Goal: Information Seeking & Learning: Learn about a topic

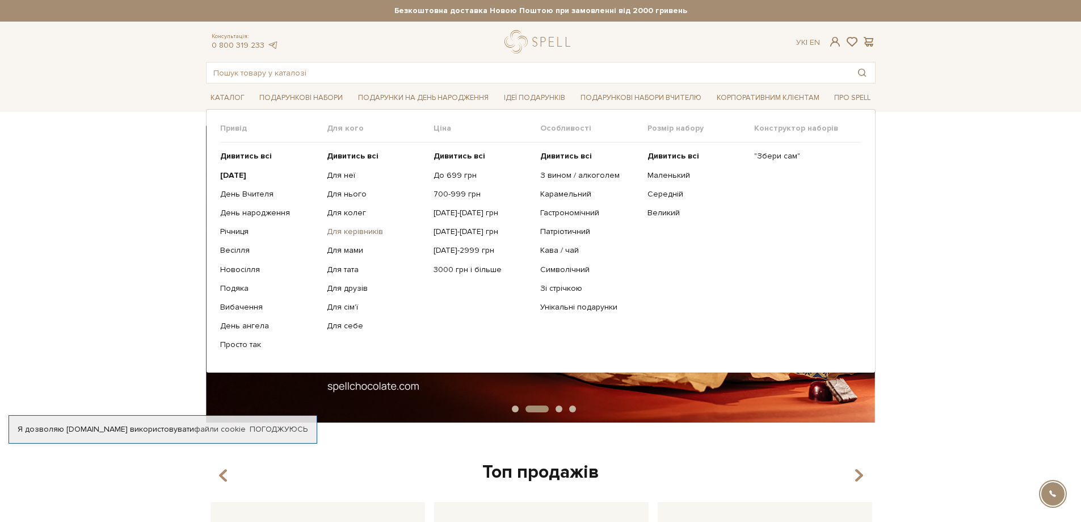
click at [362, 229] on link "Для керівників" at bounding box center [376, 231] width 98 height 10
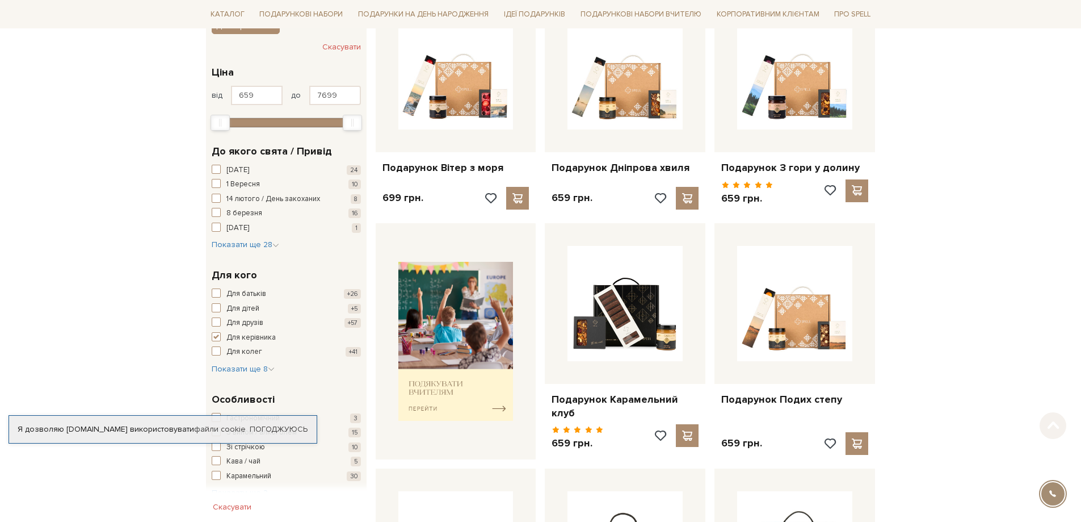
scroll to position [227, 0]
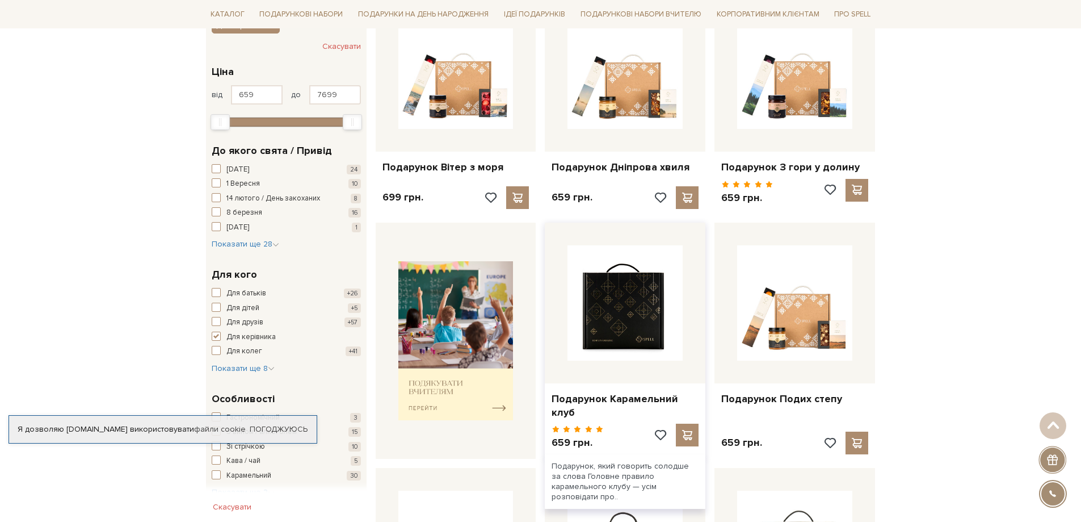
click at [597, 319] on img at bounding box center [625, 302] width 115 height 115
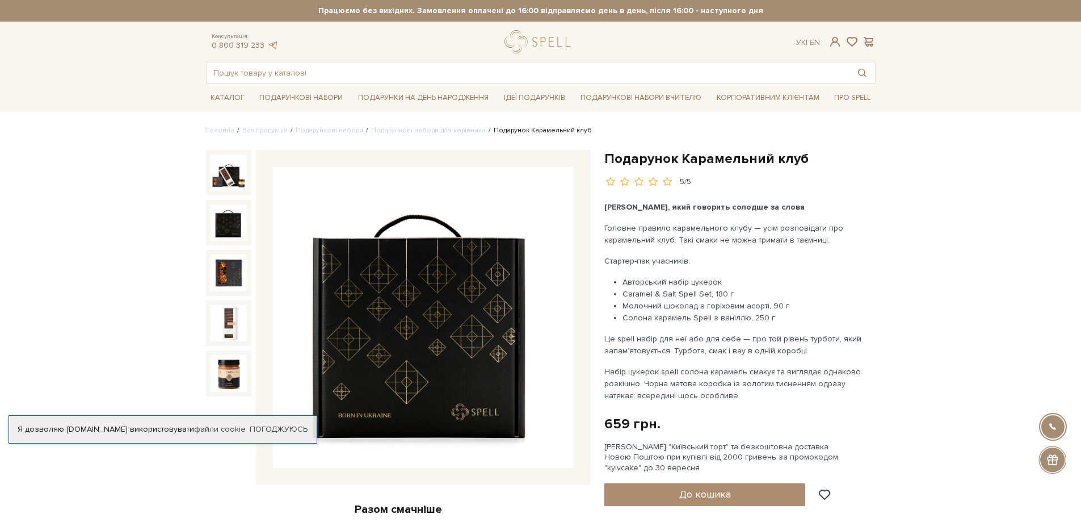
click at [231, 233] on img at bounding box center [229, 222] width 36 height 36
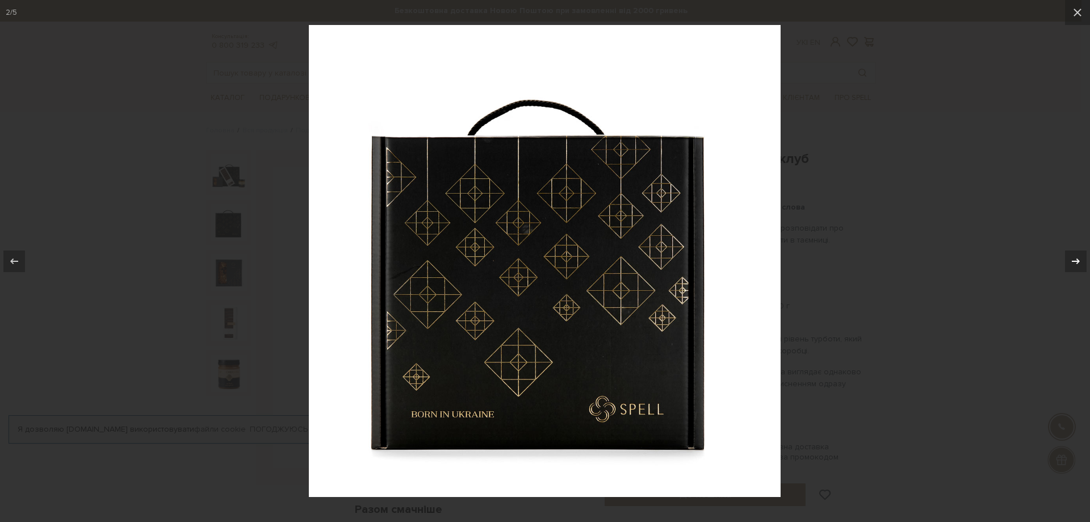
click at [1068, 249] on button at bounding box center [1070, 261] width 40 height 57
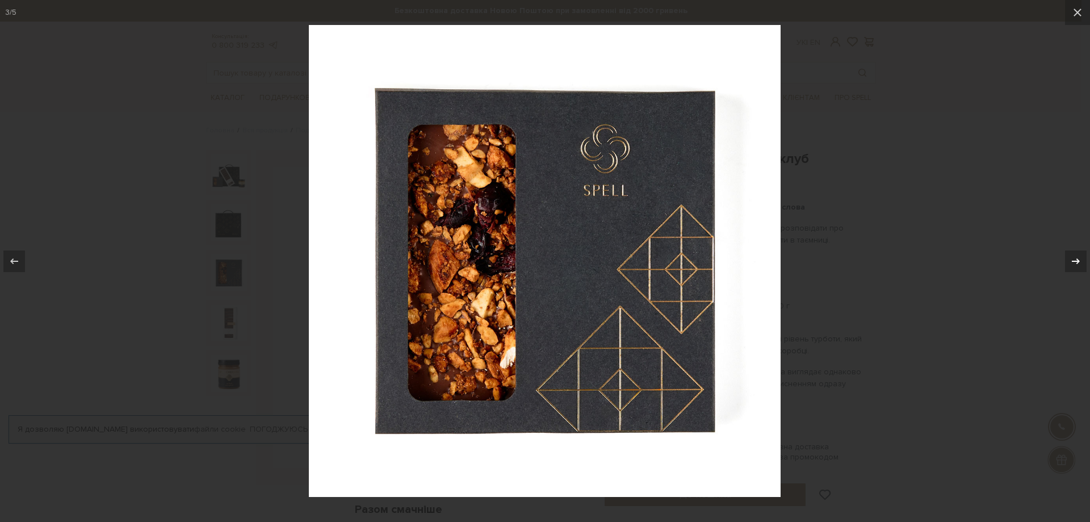
click at [1068, 249] on button at bounding box center [1070, 261] width 40 height 57
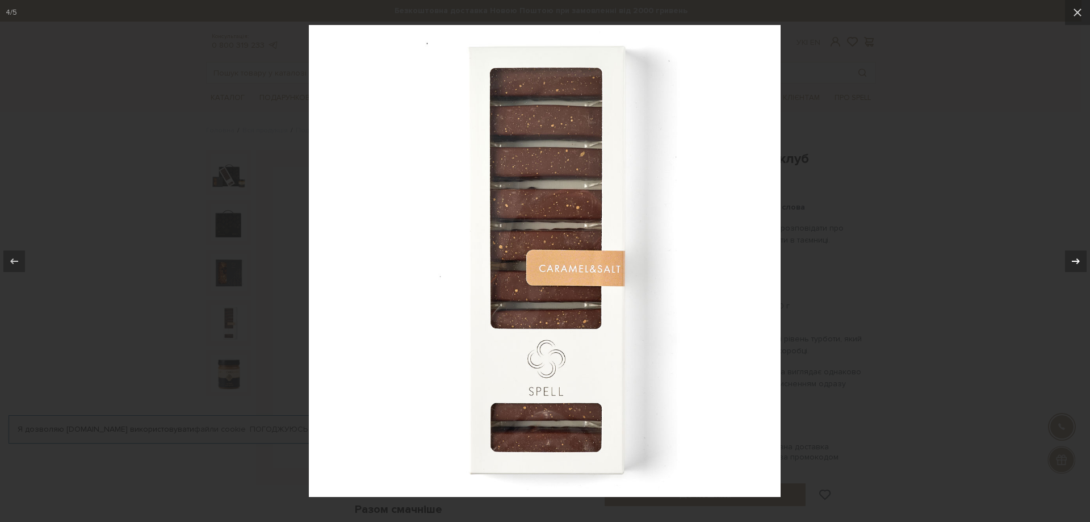
click at [1068, 249] on button at bounding box center [1070, 261] width 40 height 57
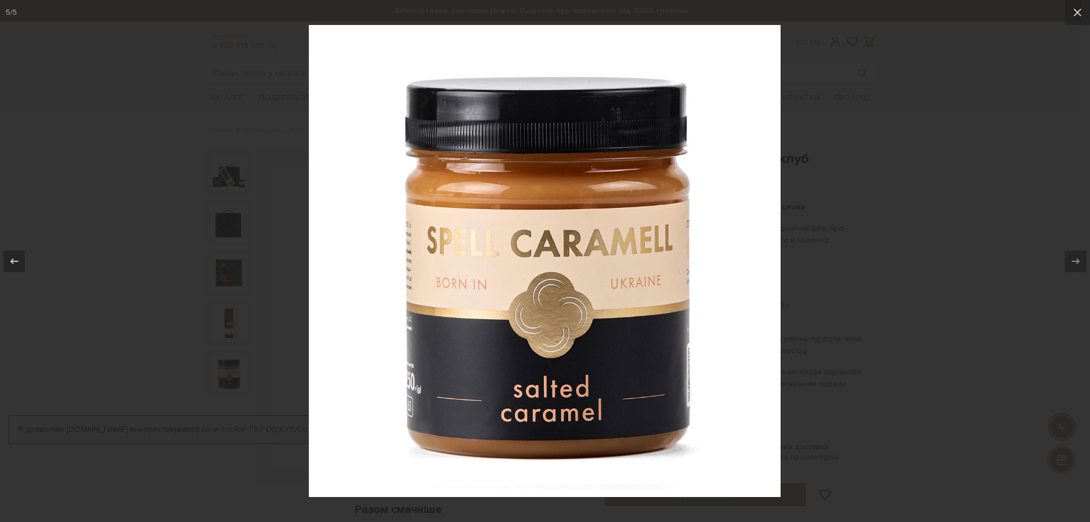
click at [903, 103] on div at bounding box center [545, 261] width 1090 height 522
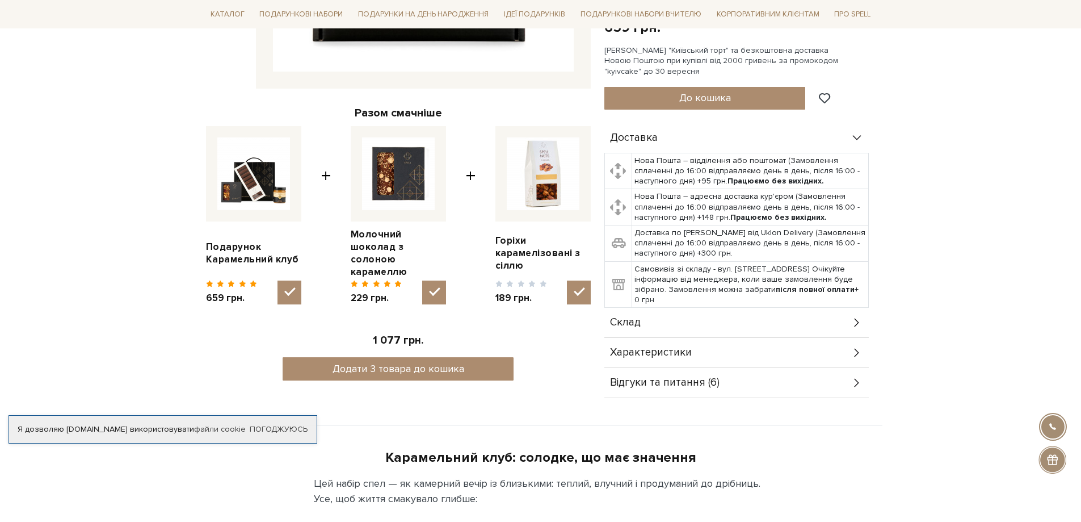
scroll to position [397, 0]
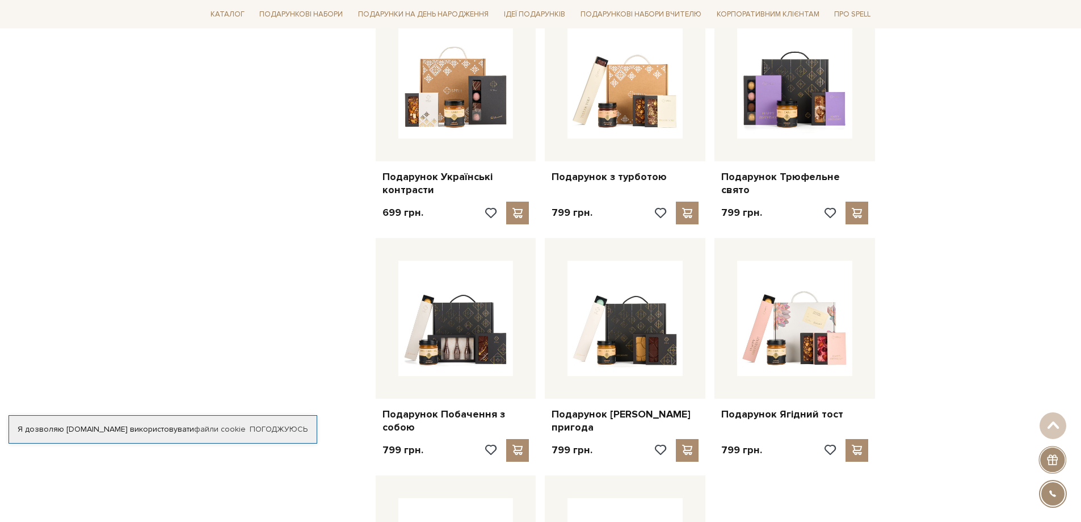
scroll to position [1128, 0]
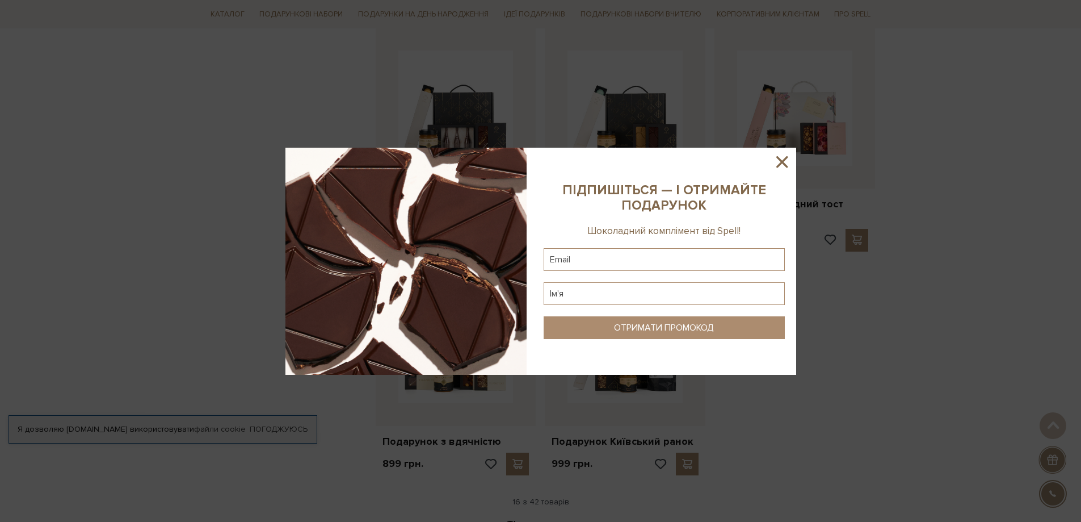
click at [785, 162] on icon at bounding box center [781, 161] width 19 height 19
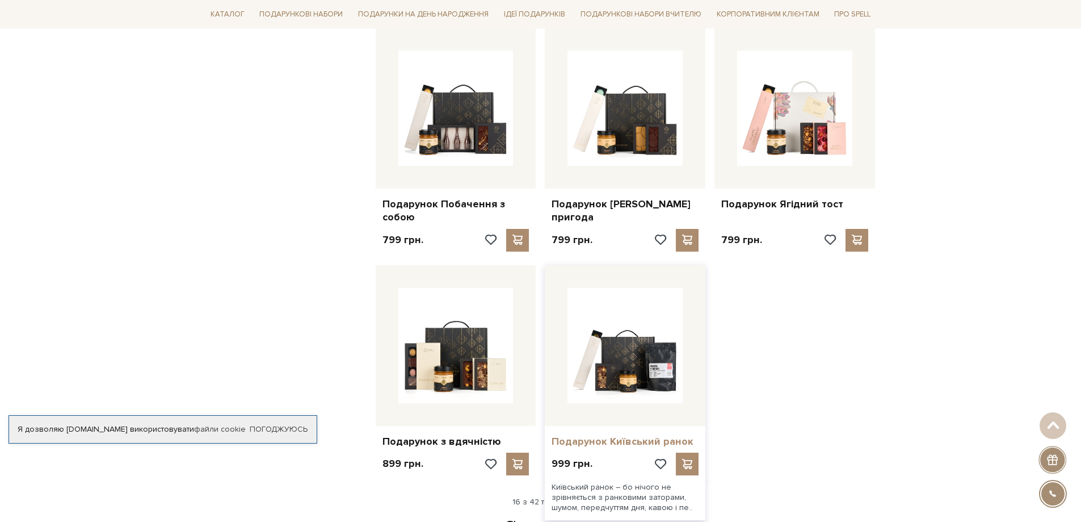
click at [598, 435] on link "Подарунок Київський ранок" at bounding box center [625, 441] width 147 height 13
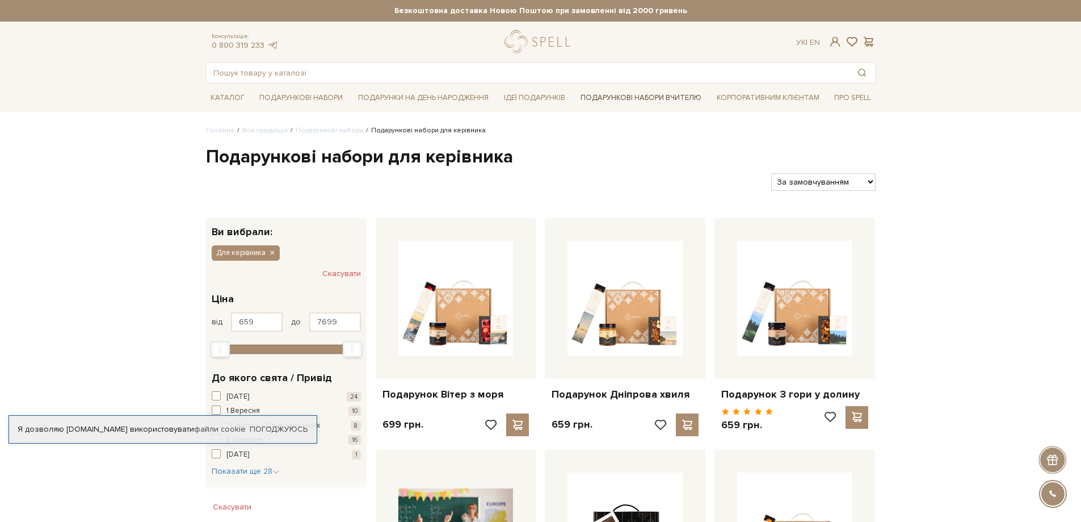
click at [645, 99] on link "Подарункові набори Вчителю" at bounding box center [641, 97] width 130 height 19
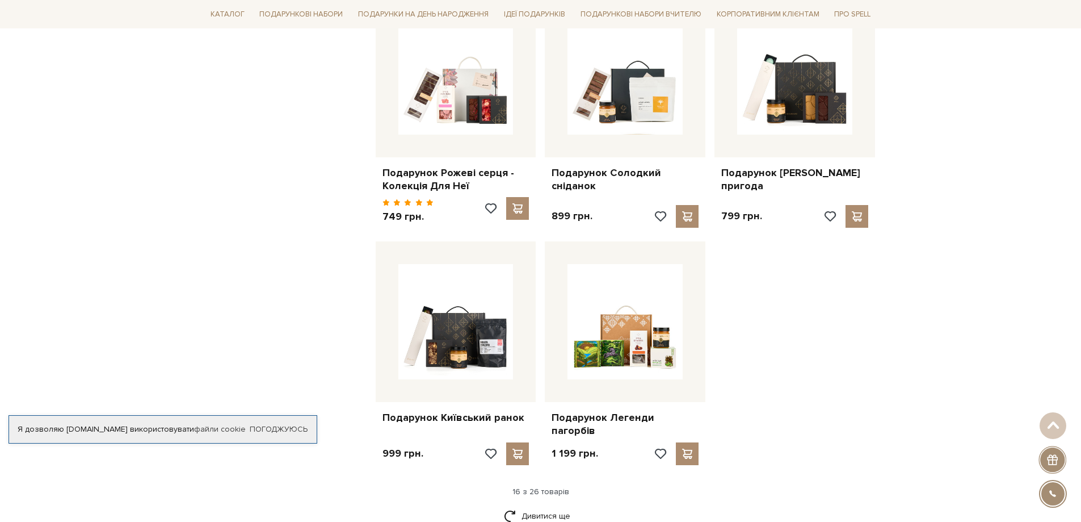
scroll to position [1192, 0]
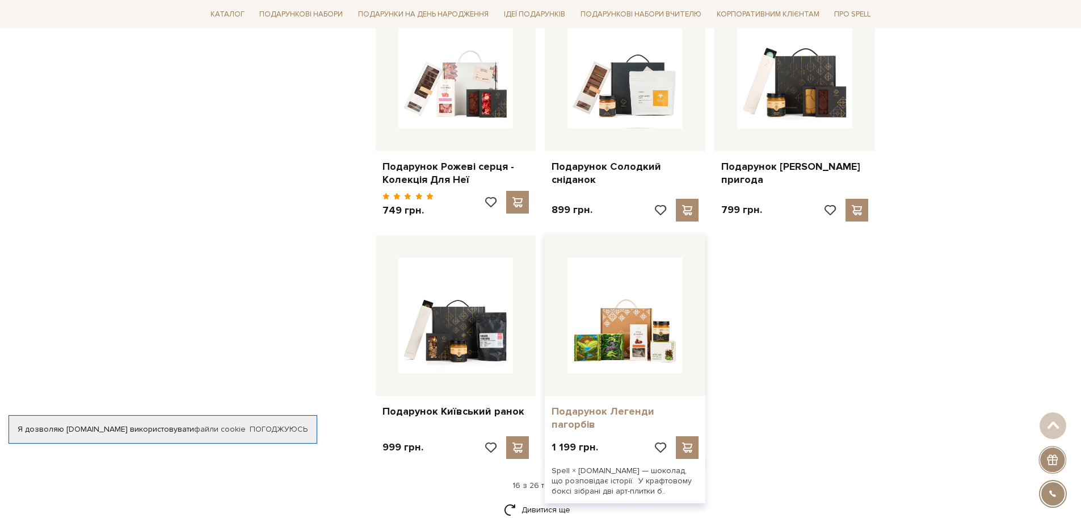
click at [589, 405] on link "Подарунок Легенди пагорбів" at bounding box center [625, 418] width 147 height 27
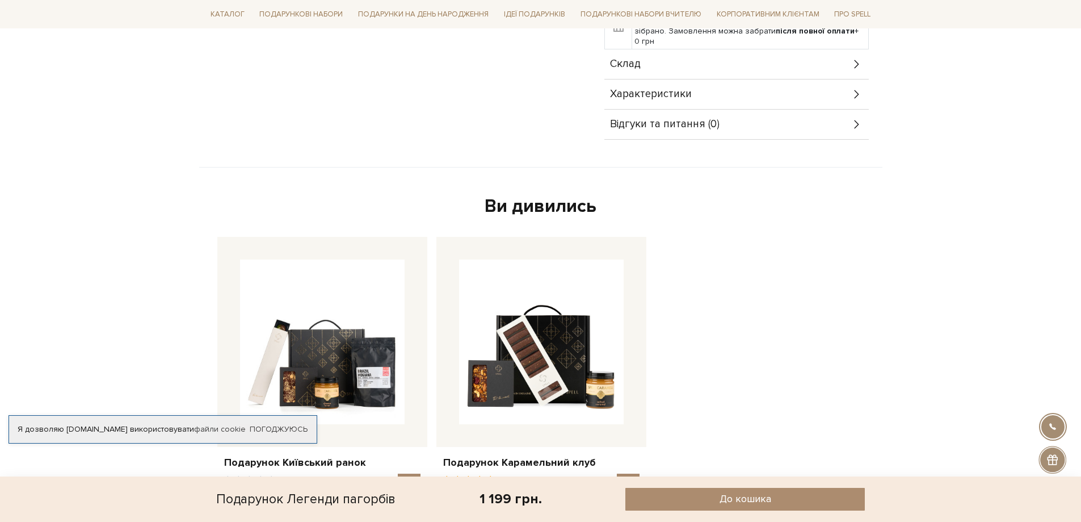
scroll to position [681, 0]
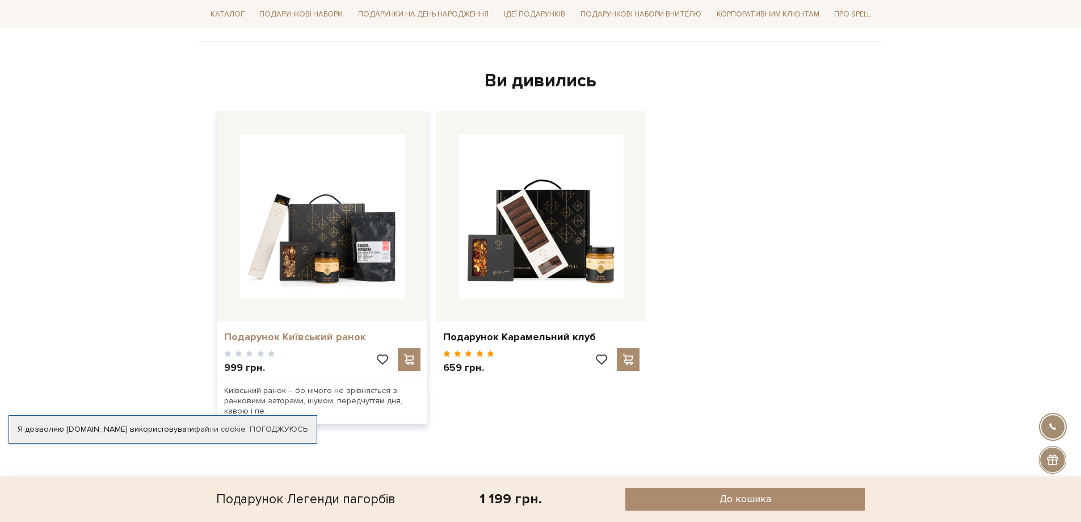
click at [325, 341] on link "Подарунок Київський ранок" at bounding box center [322, 336] width 196 height 13
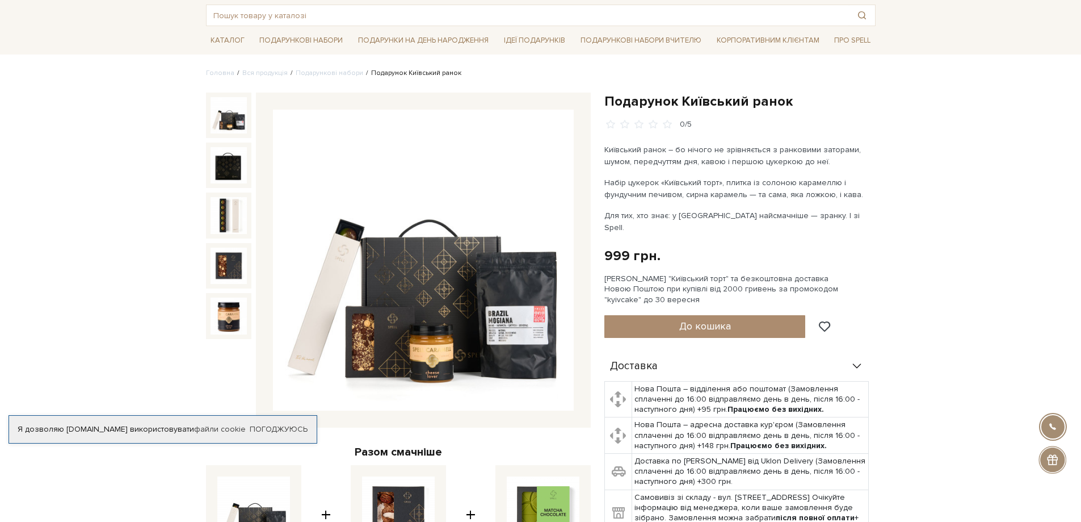
scroll to position [57, 0]
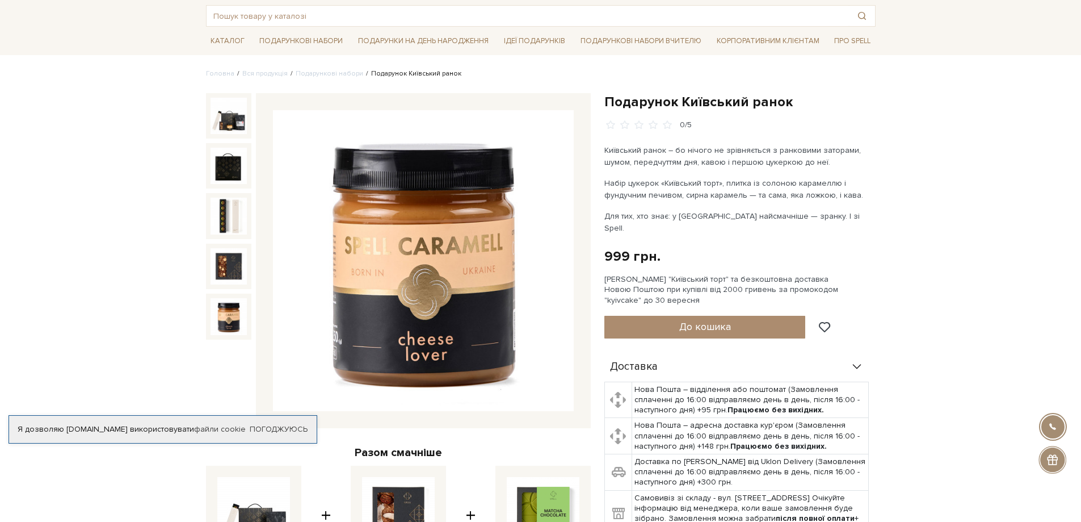
click at [231, 310] on img at bounding box center [229, 316] width 36 height 36
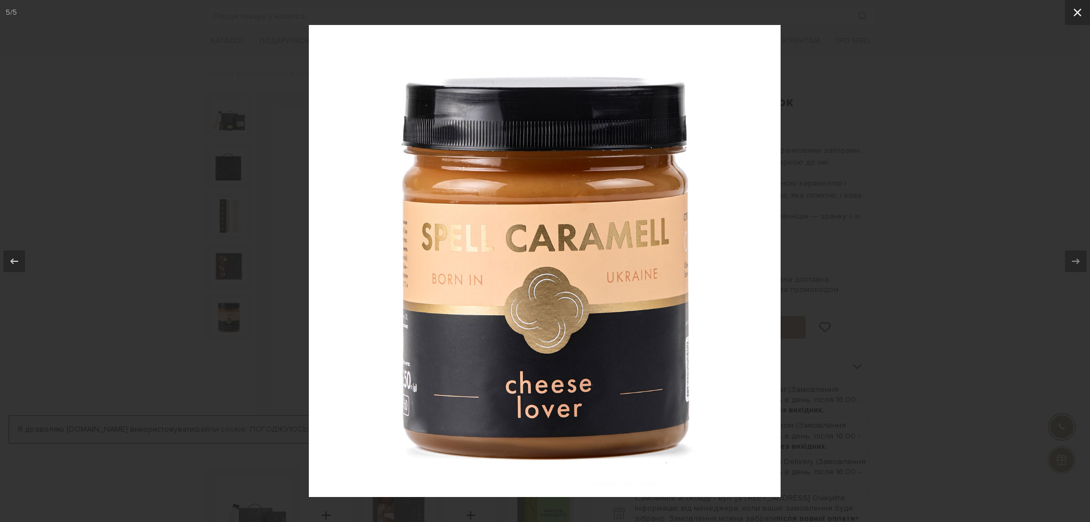
click at [1073, 16] on icon at bounding box center [1077, 13] width 14 height 14
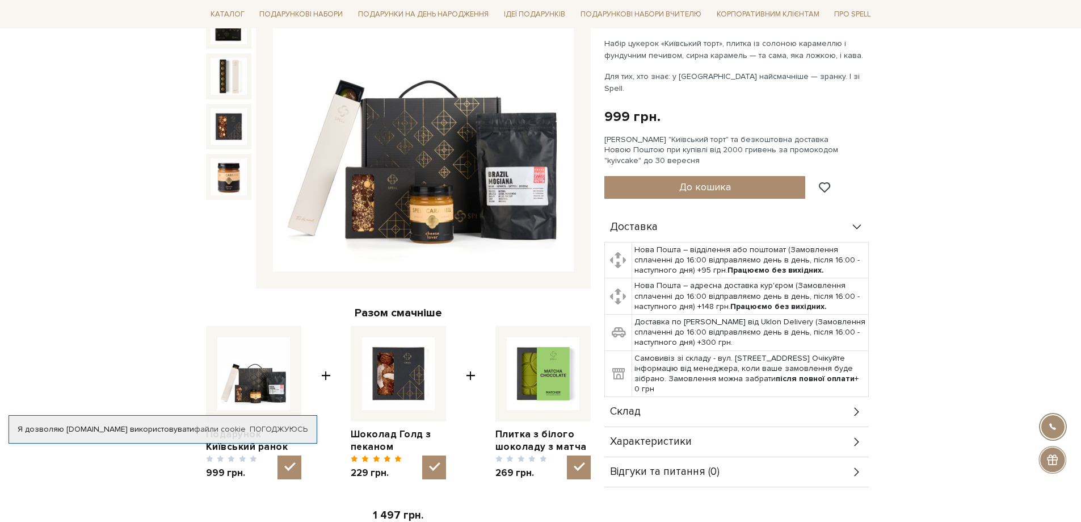
scroll to position [284, 0]
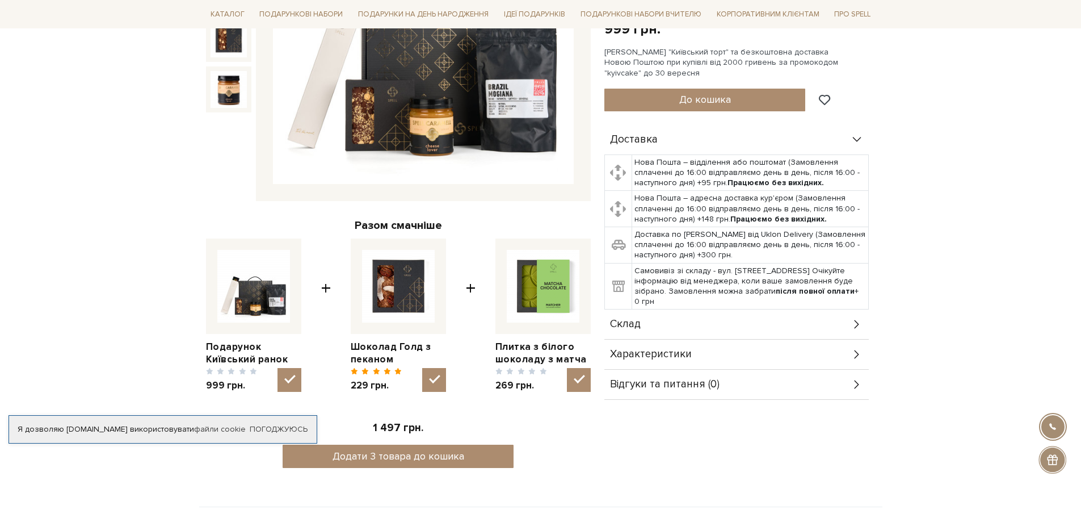
click at [831, 321] on div "Склад" at bounding box center [736, 324] width 264 height 30
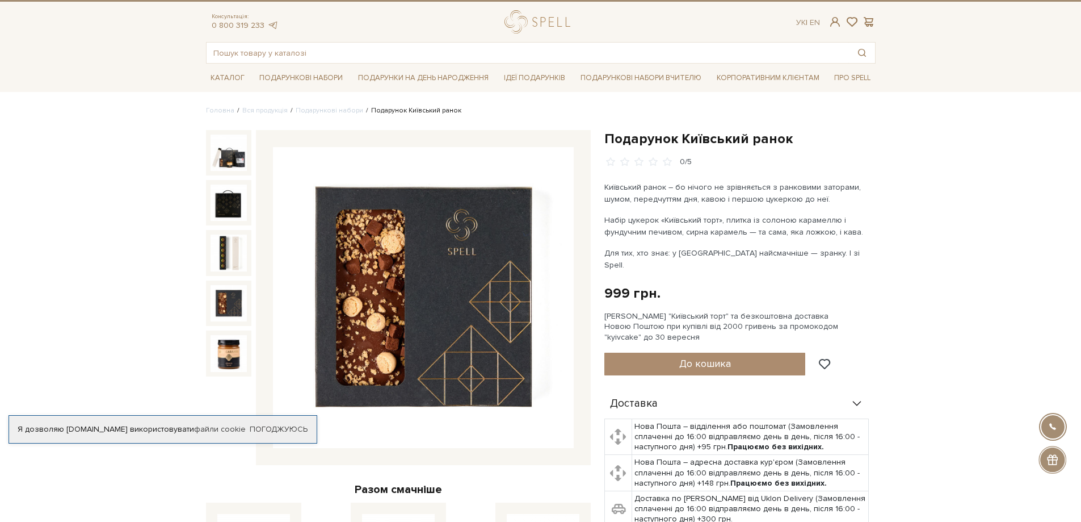
scroll to position [0, 0]
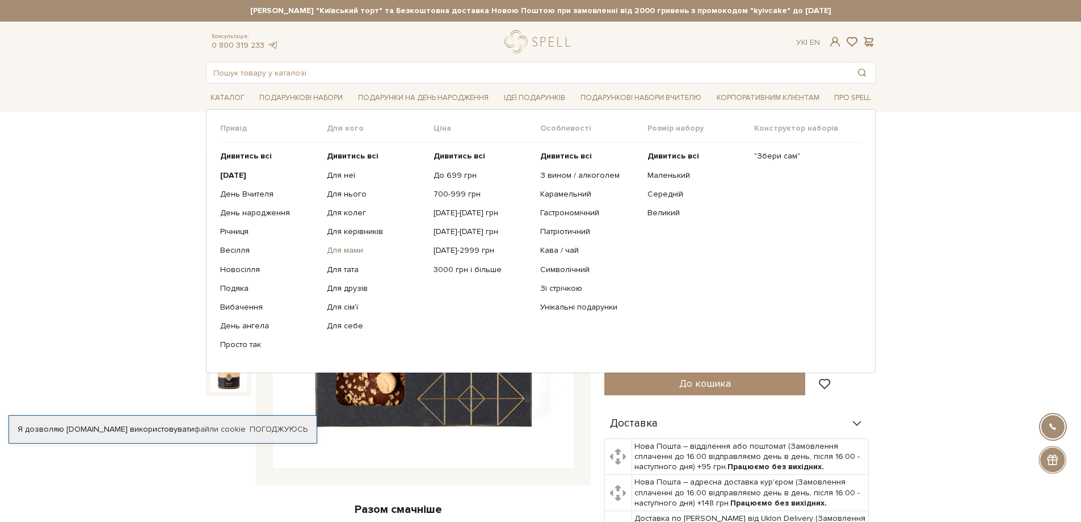
click at [348, 253] on link "Для мами" at bounding box center [376, 250] width 98 height 10
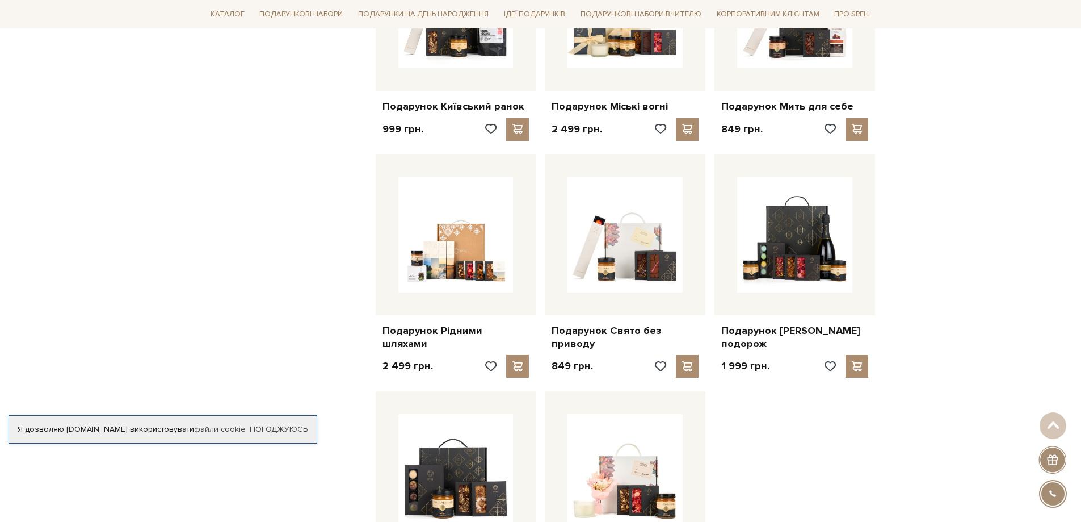
scroll to position [1022, 0]
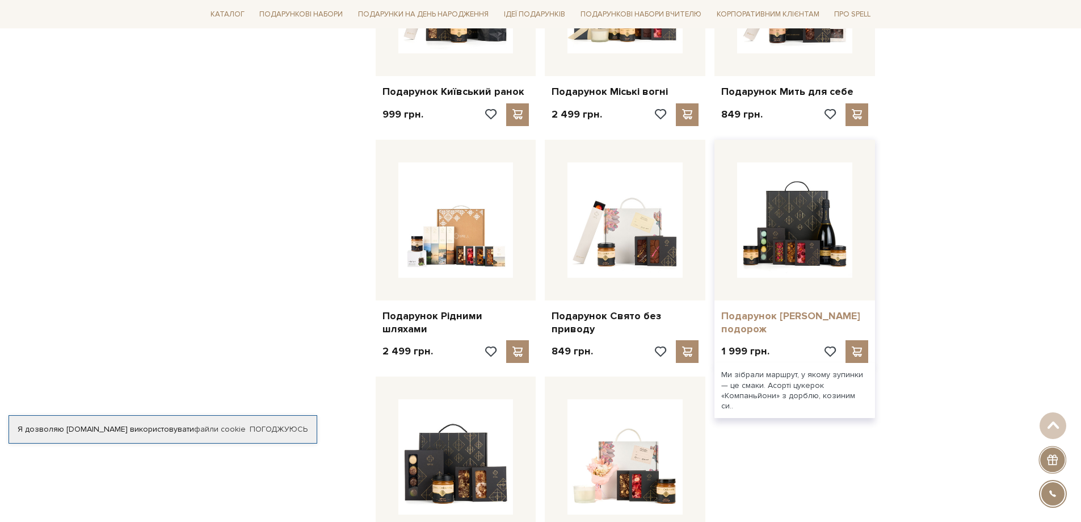
click at [783, 309] on link "Подарунок [PERSON_NAME] подорож" at bounding box center [794, 322] width 147 height 27
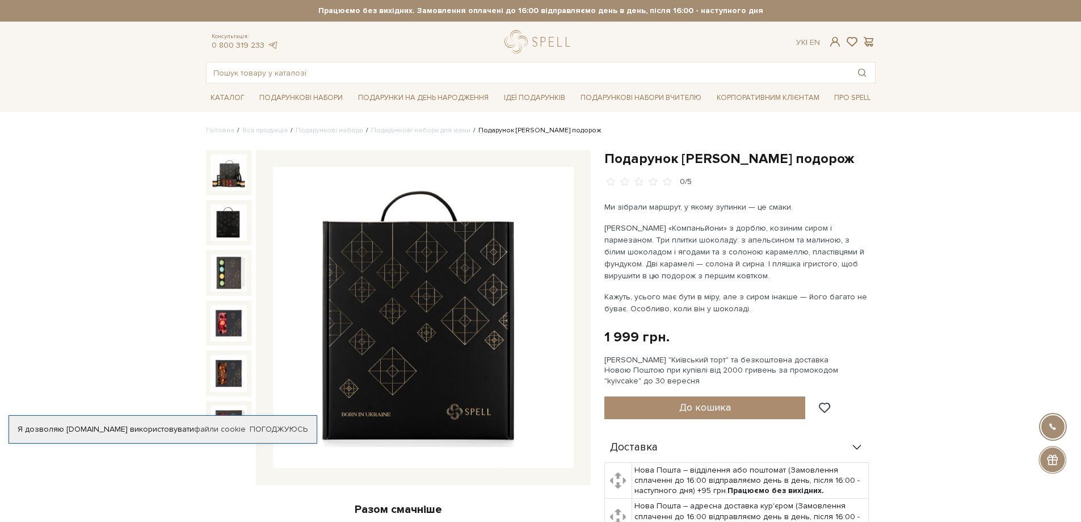
click at [224, 215] on img at bounding box center [229, 222] width 36 height 36
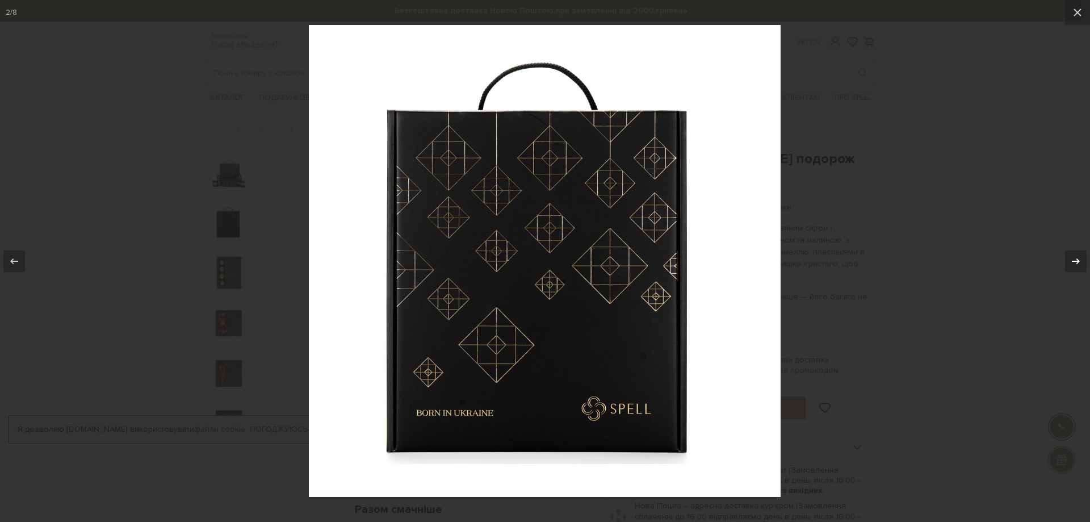
click at [1076, 261] on icon at bounding box center [1076, 261] width 8 height 6
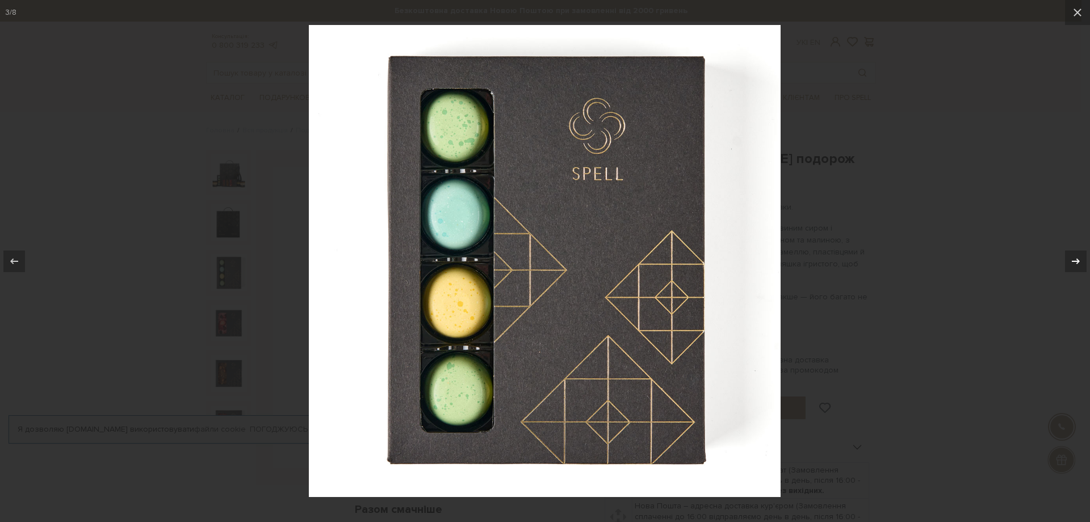
click at [1076, 261] on icon at bounding box center [1076, 261] width 8 height 6
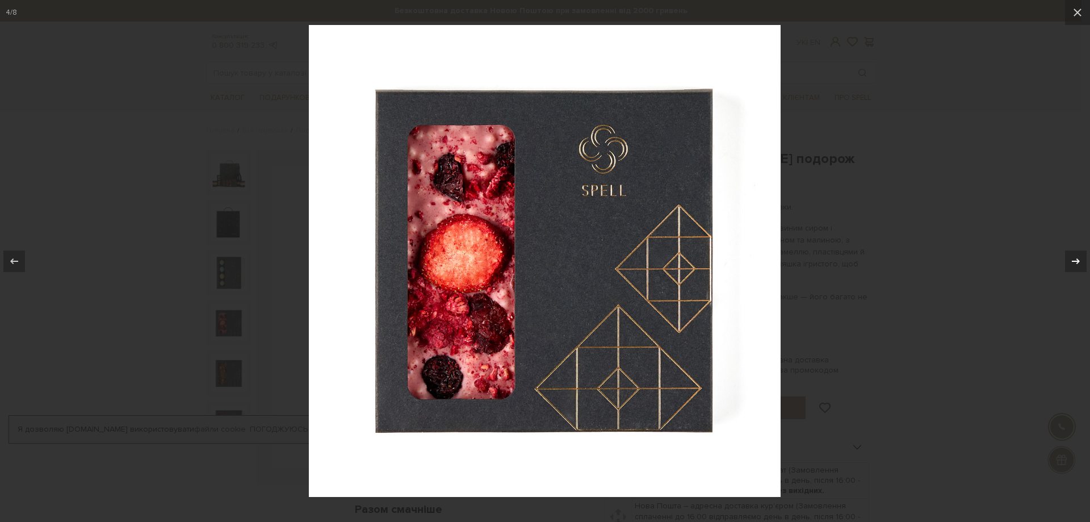
click at [1076, 261] on icon at bounding box center [1076, 261] width 8 height 6
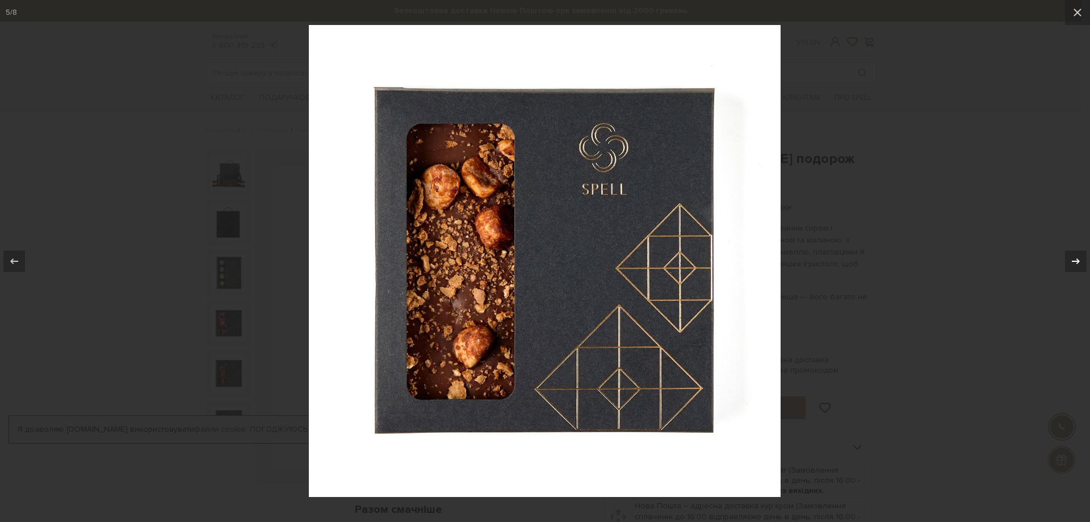
click at [1076, 261] on icon at bounding box center [1076, 261] width 8 height 6
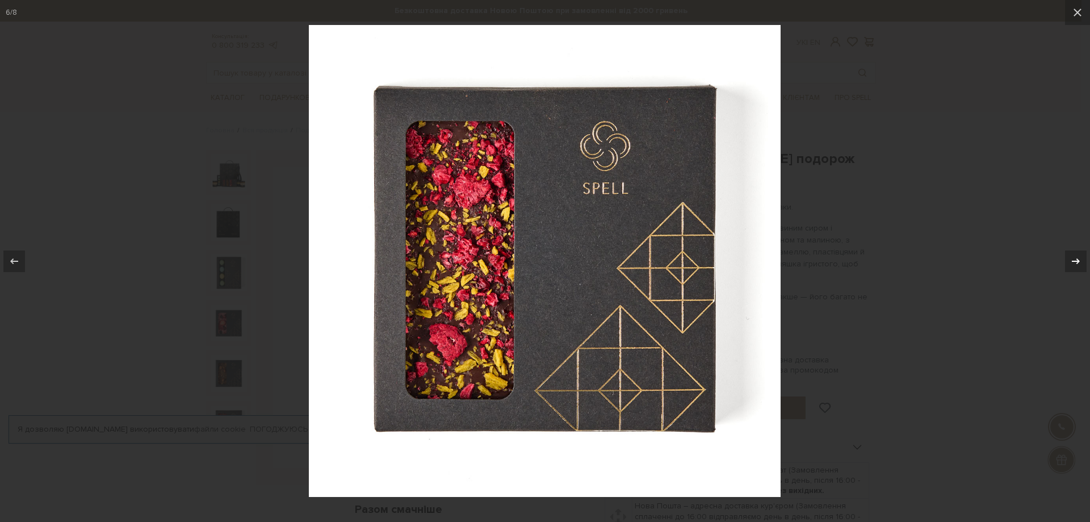
click at [1076, 261] on icon at bounding box center [1076, 261] width 8 height 6
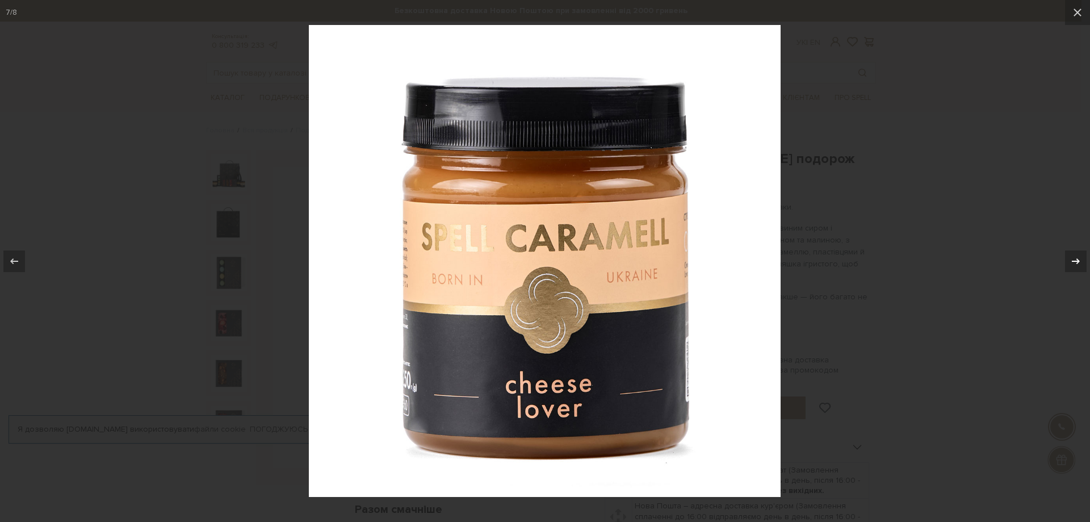
click at [1076, 261] on icon at bounding box center [1076, 261] width 8 height 6
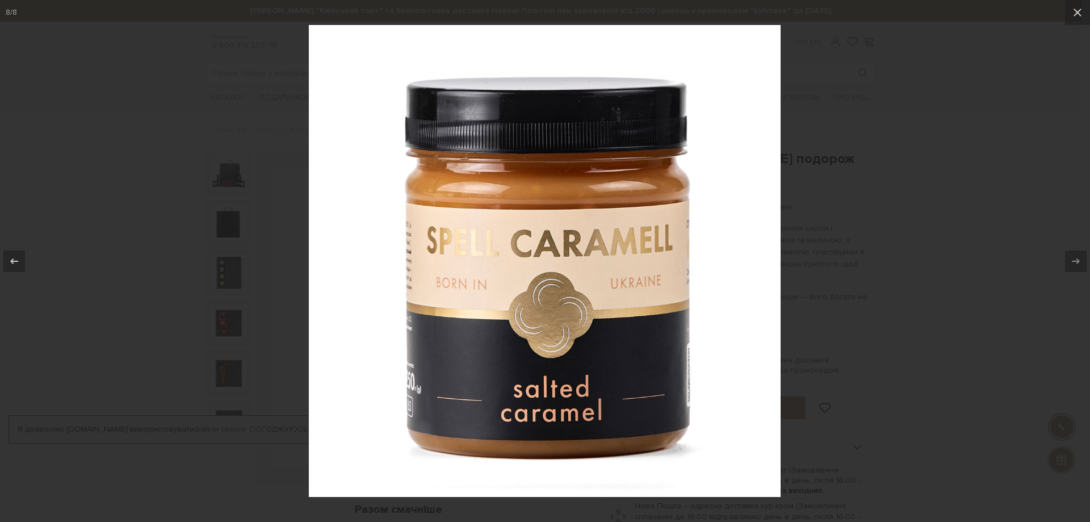
click at [963, 243] on div at bounding box center [545, 261] width 1090 height 522
click at [1081, 15] on icon at bounding box center [1077, 13] width 14 height 14
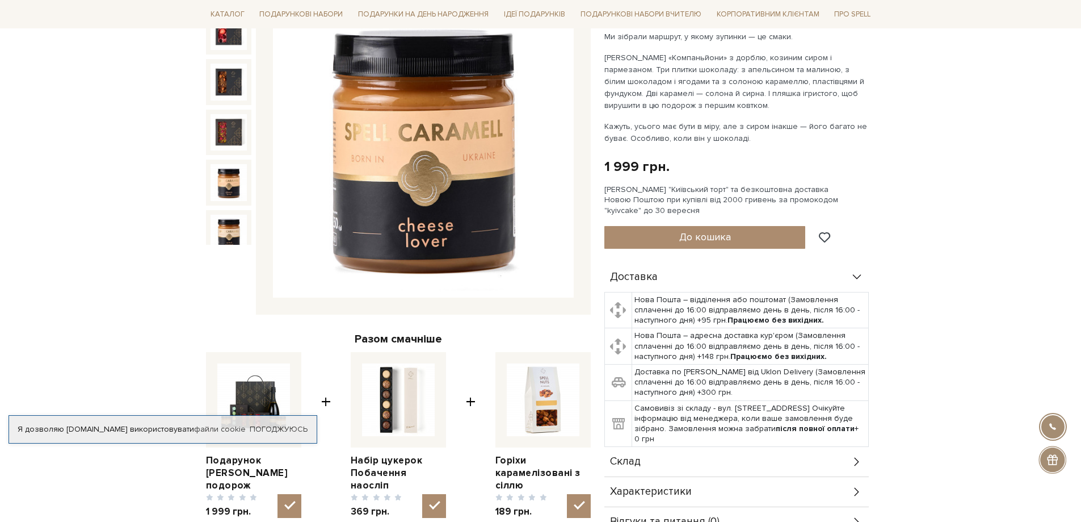
scroll to position [284, 0]
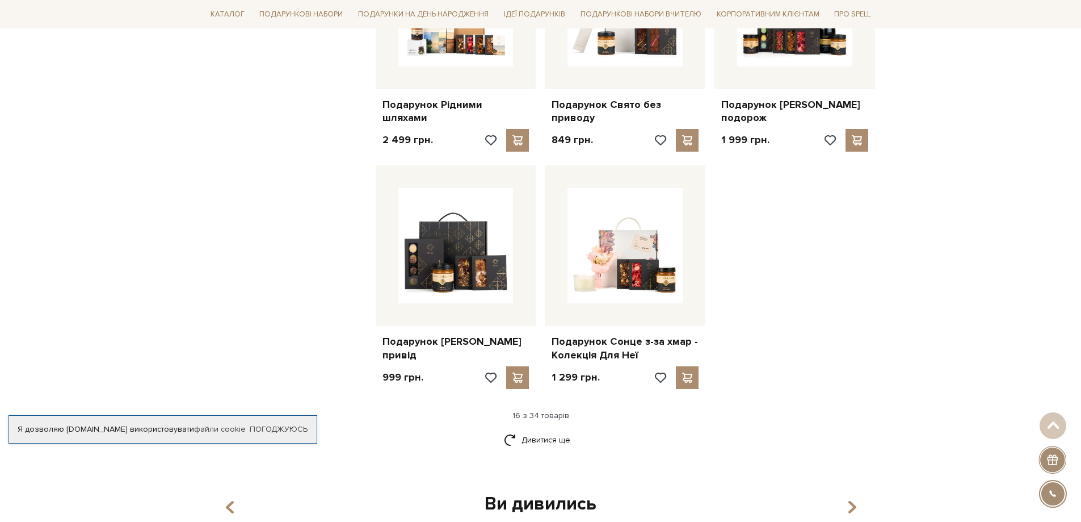
scroll to position [1249, 0]
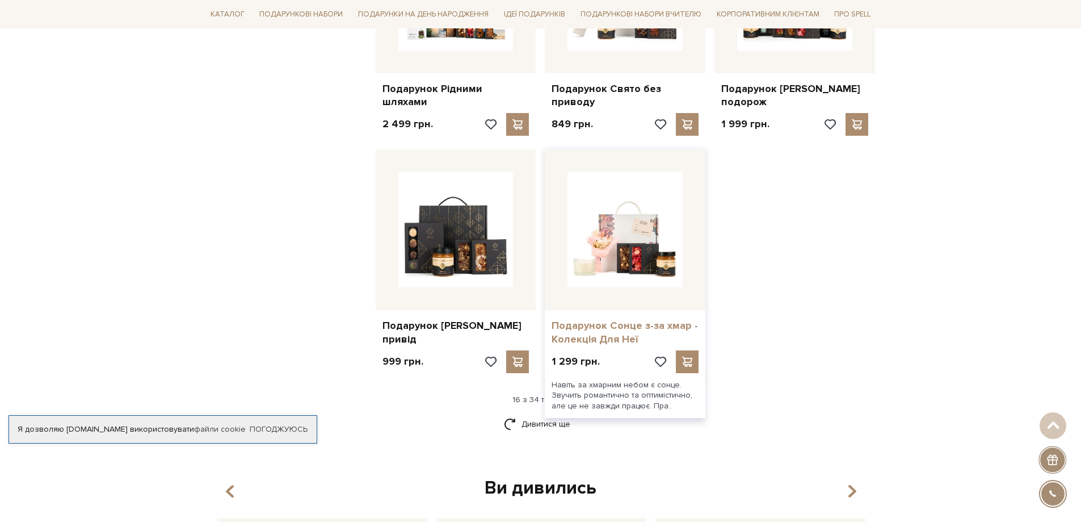
click at [624, 319] on link "Подарунок Сонце з-за хмар - Колекція Для Неї" at bounding box center [625, 332] width 147 height 27
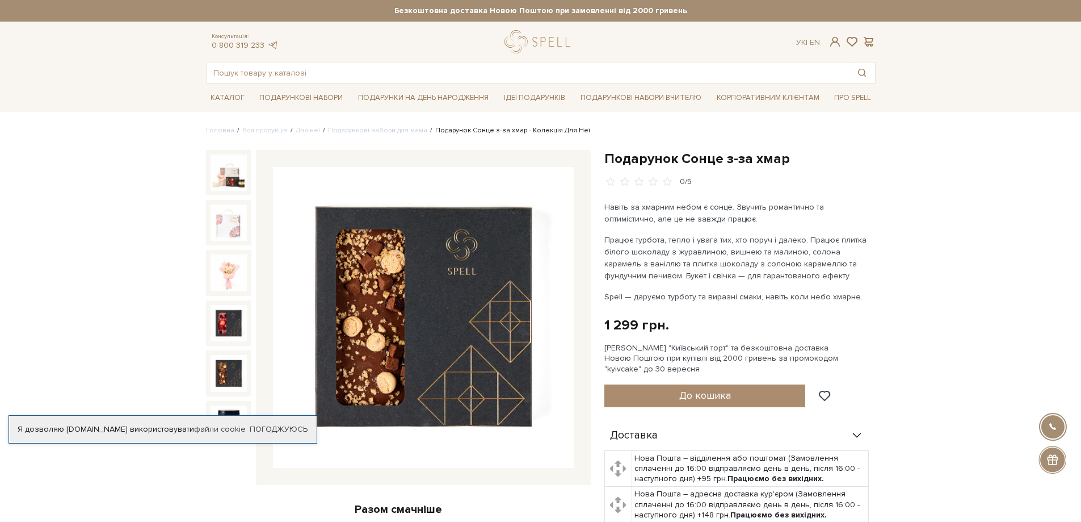
scroll to position [24, 0]
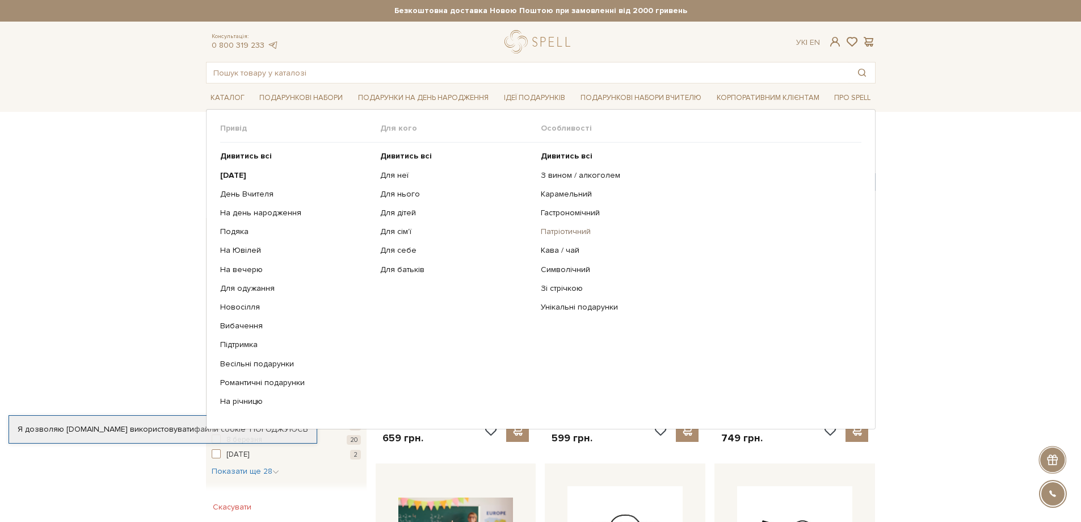
click at [571, 229] on link "Патріотичний" at bounding box center [697, 231] width 312 height 10
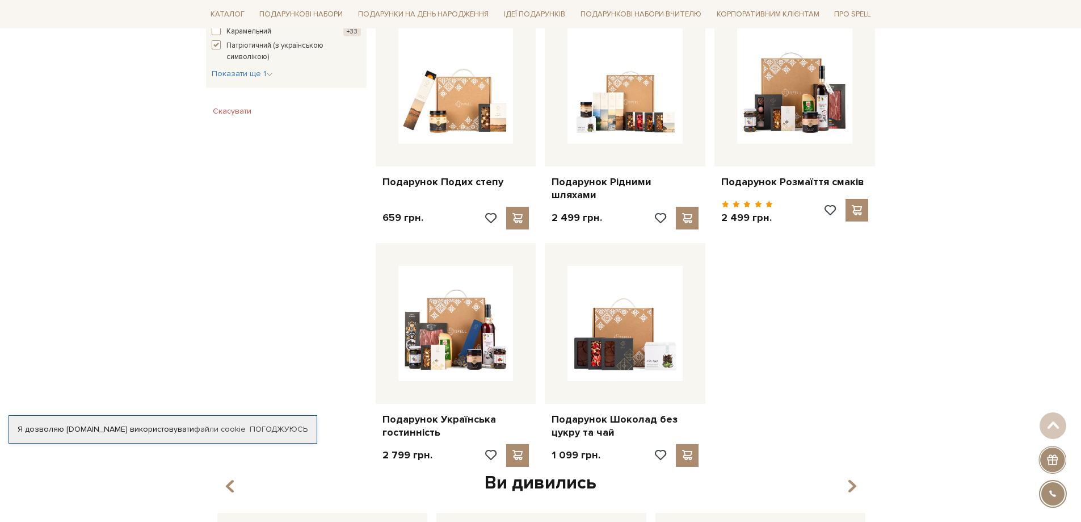
scroll to position [795, 0]
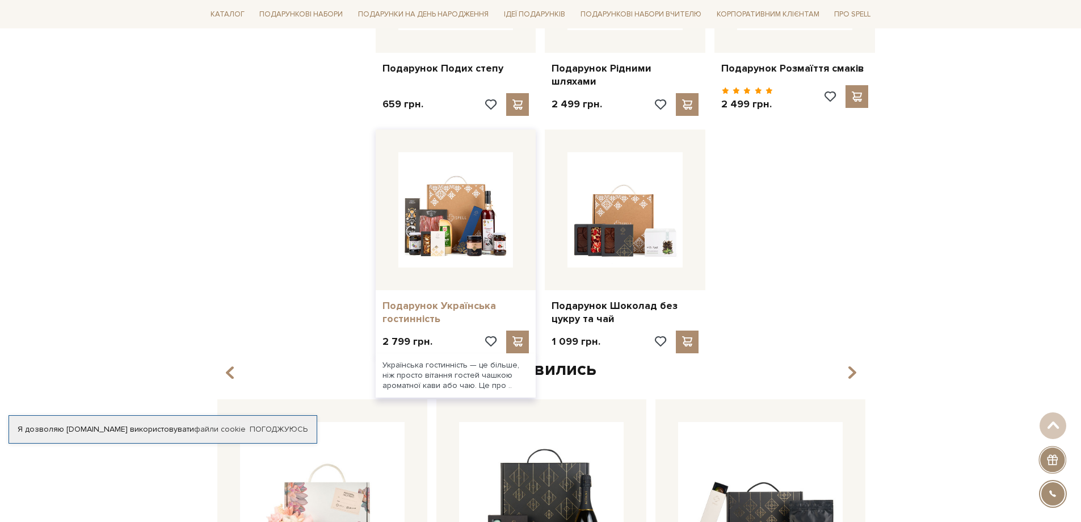
click at [431, 299] on link "Подарунок Українська гостинність" at bounding box center [456, 312] width 147 height 27
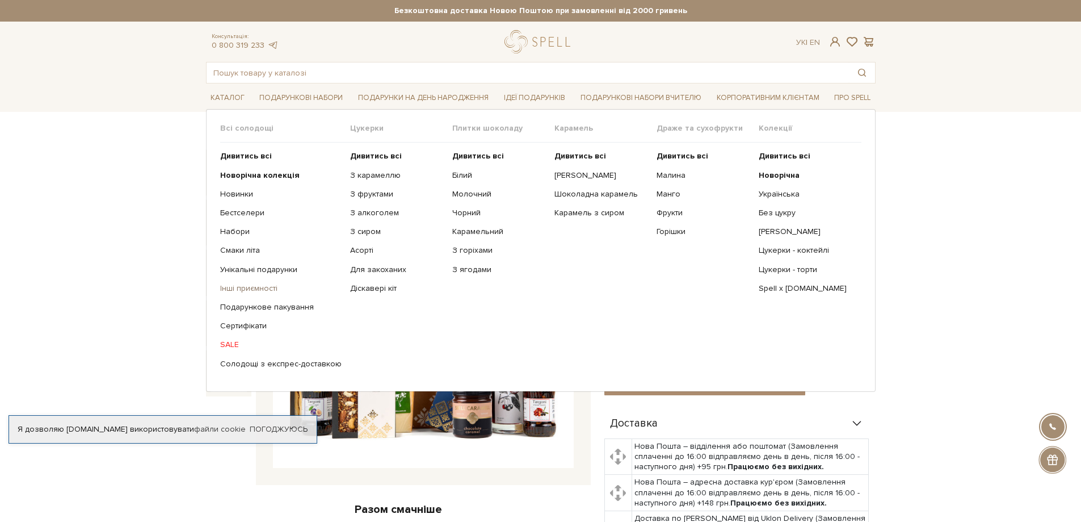
click at [243, 288] on link "Інші приємності" at bounding box center [280, 288] width 121 height 10
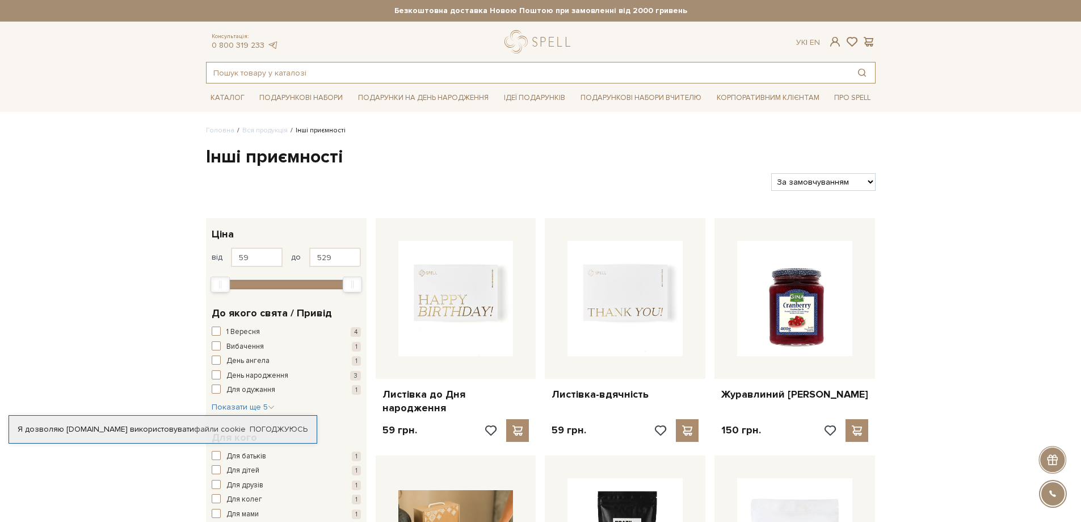
click at [404, 72] on input "text" at bounding box center [528, 72] width 642 height 20
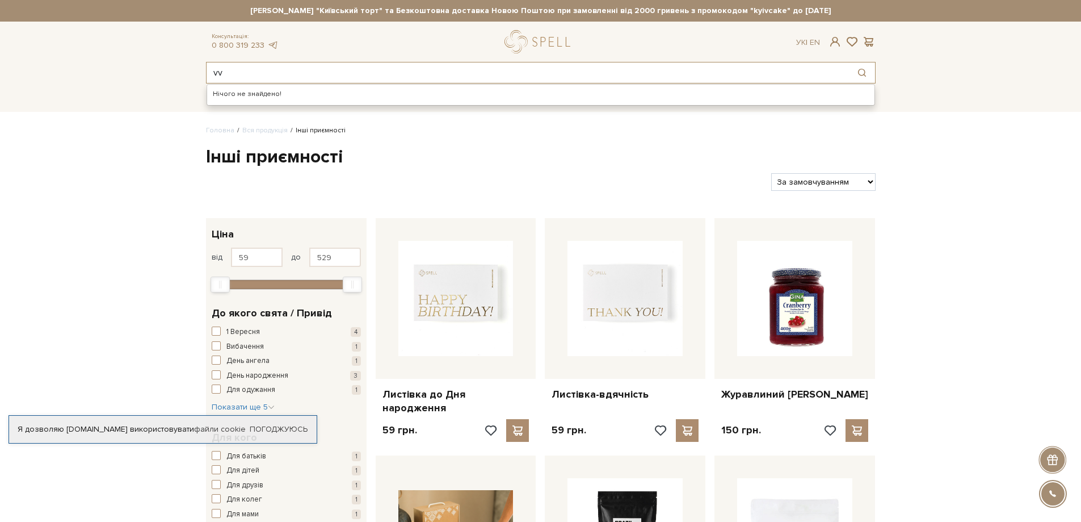
type input "v"
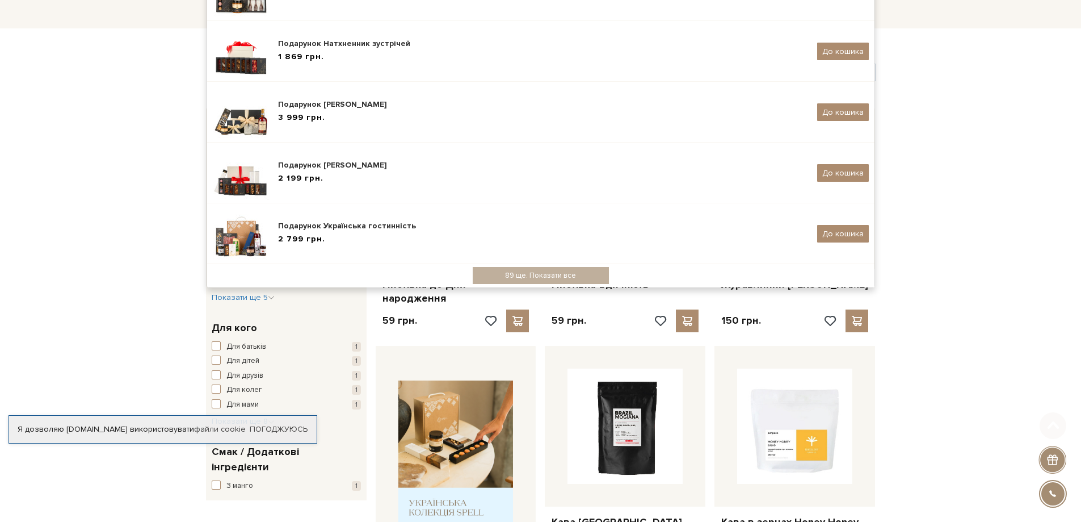
scroll to position [170, 0]
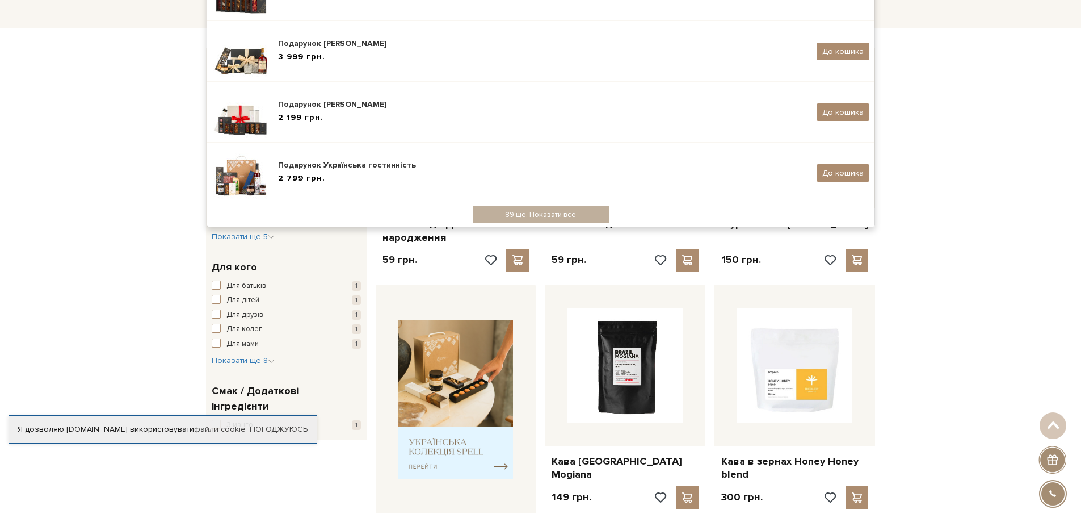
type input "макарунс"
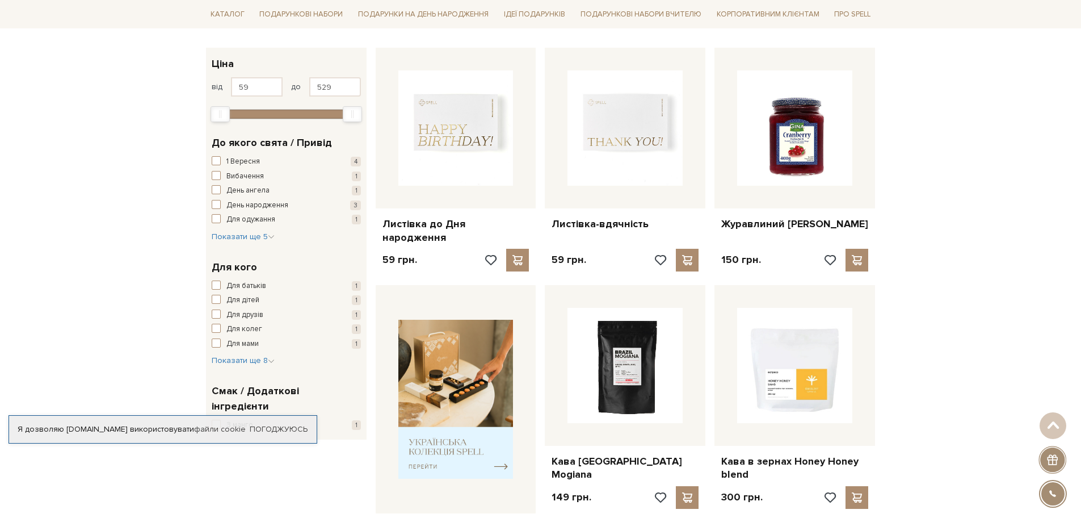
scroll to position [0, 0]
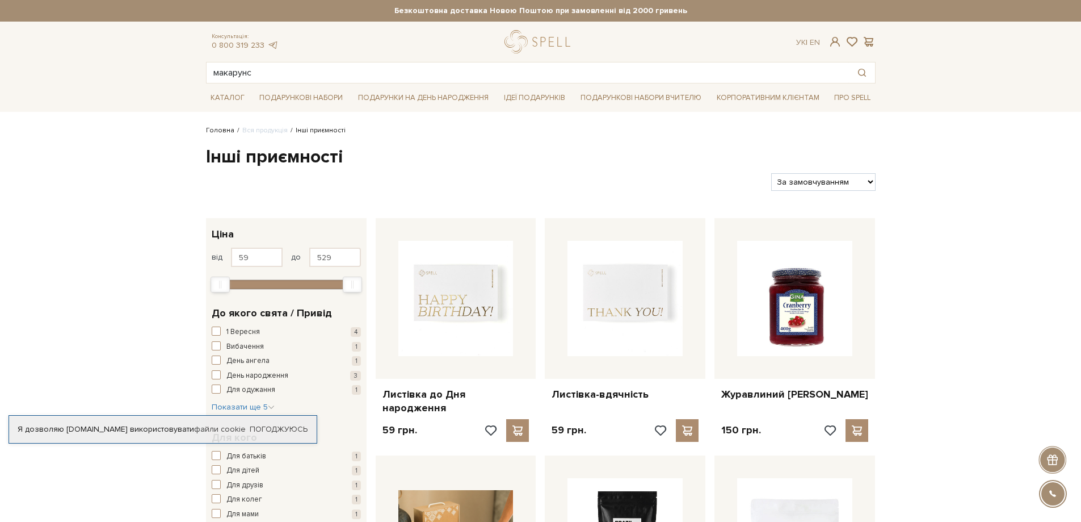
click at [215, 133] on link "Головна" at bounding box center [220, 130] width 28 height 9
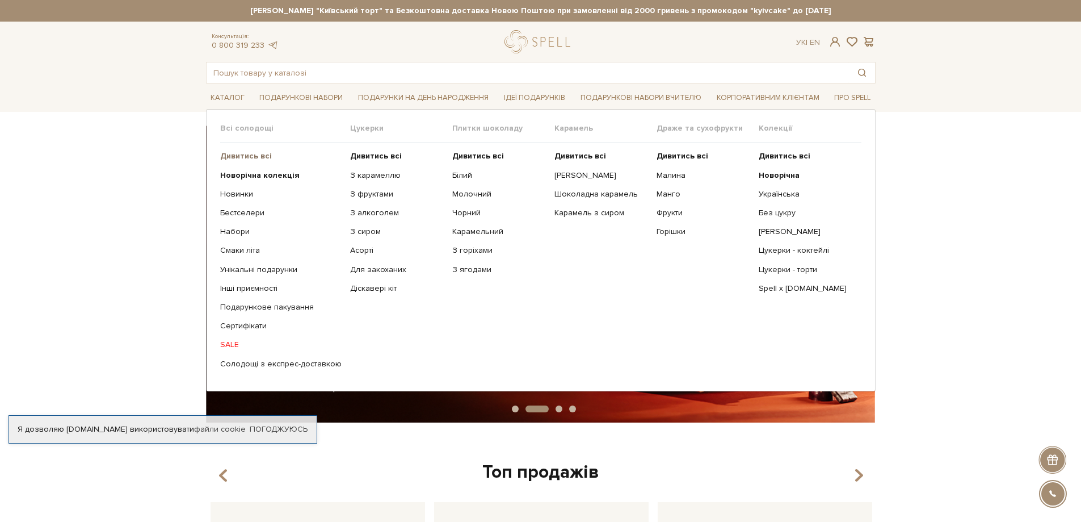
click at [250, 159] on b "Дивитись всі" at bounding box center [246, 156] width 52 height 10
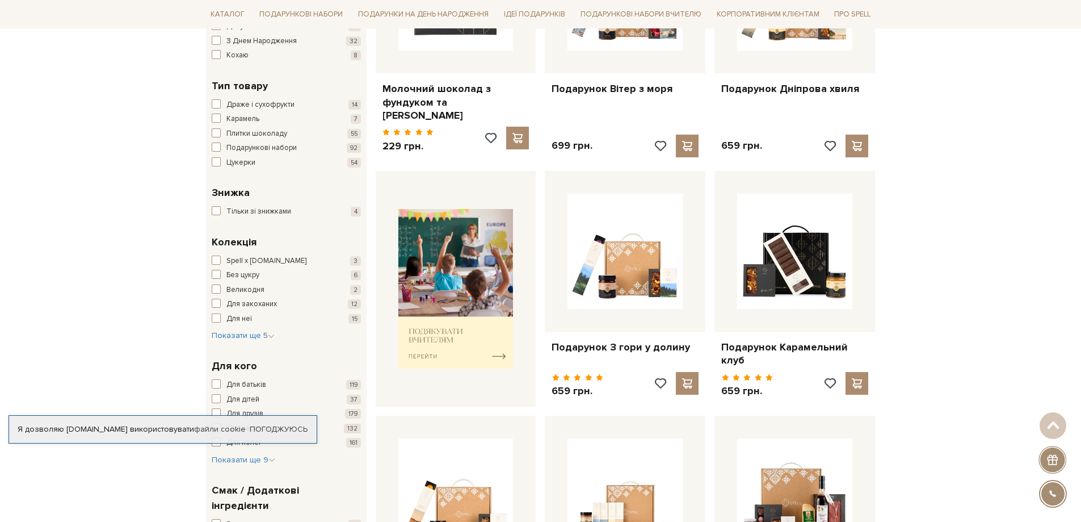
scroll to position [227, 0]
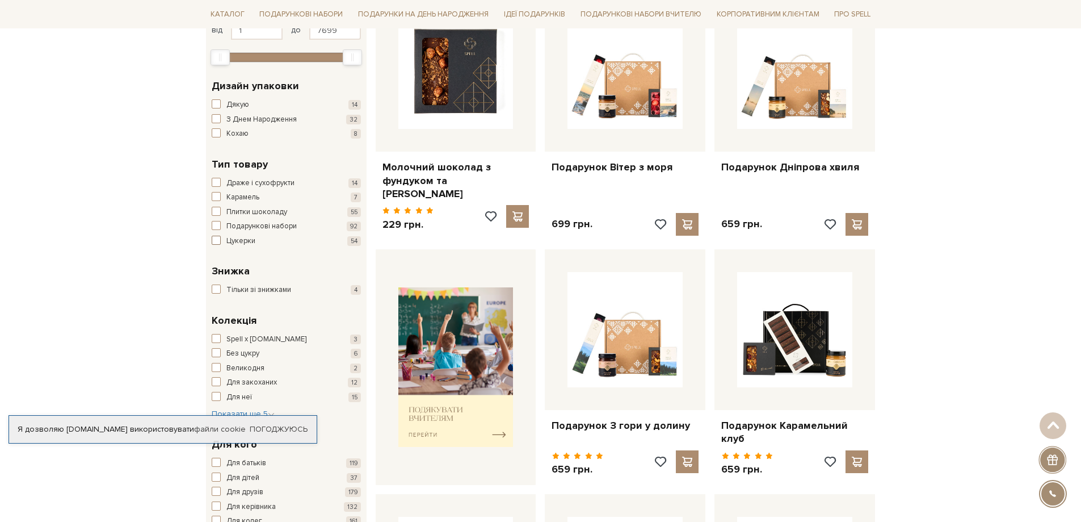
click at [219, 239] on span "button" at bounding box center [216, 240] width 9 height 9
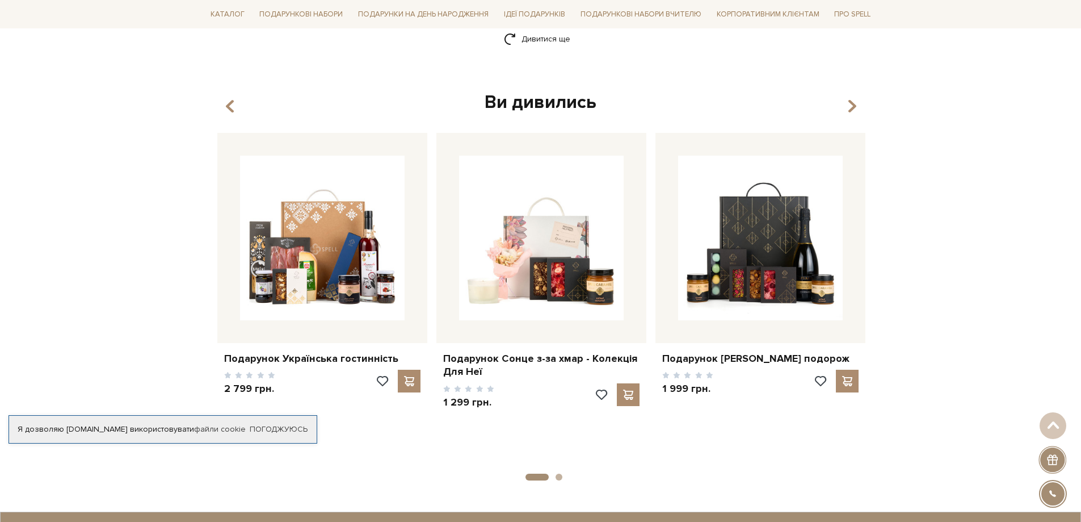
scroll to position [1703, 0]
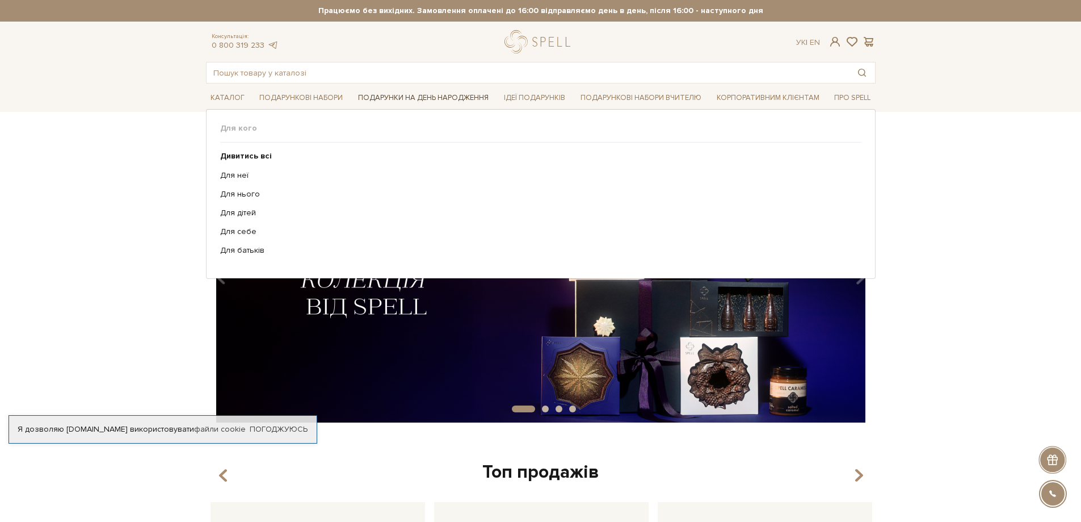
click at [446, 95] on link "Подарунки на День народження" at bounding box center [424, 98] width 140 height 18
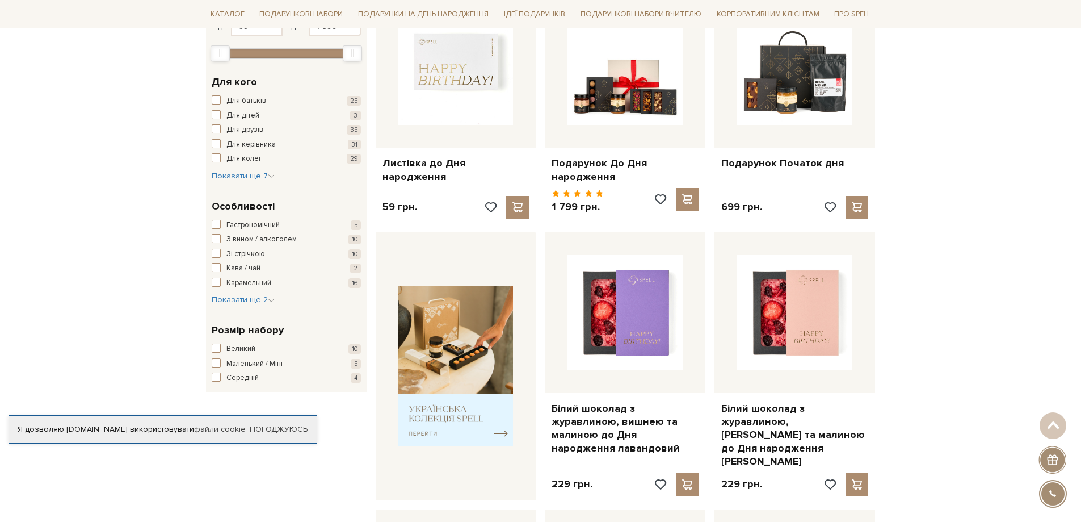
scroll to position [227, 0]
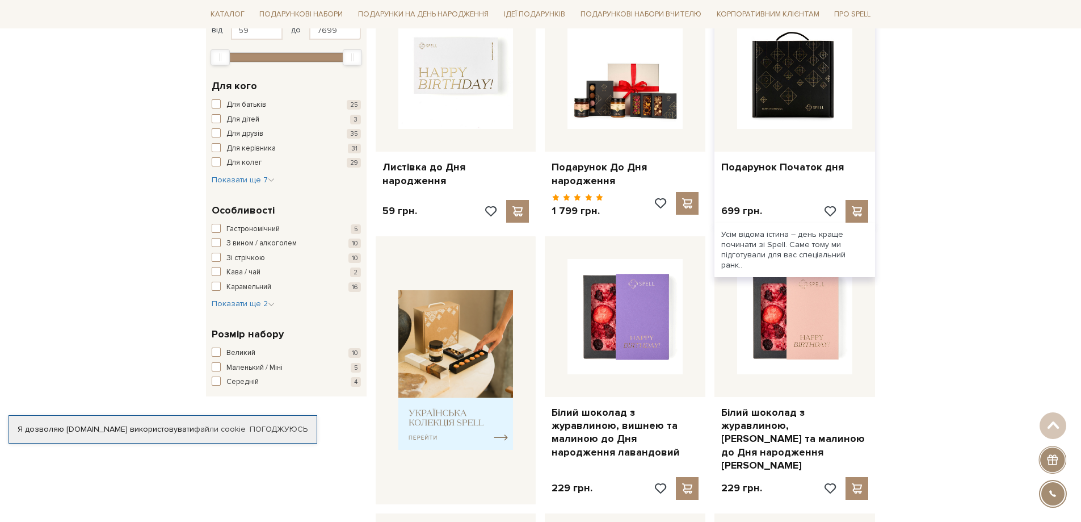
click at [804, 93] on img at bounding box center [794, 71] width 115 height 115
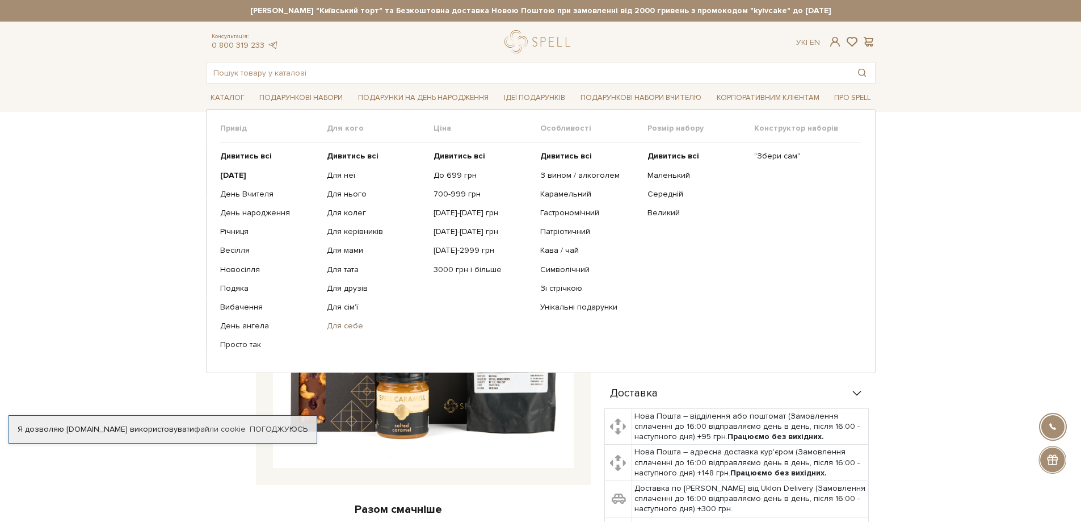
click at [342, 328] on link "Для себе" at bounding box center [376, 326] width 98 height 10
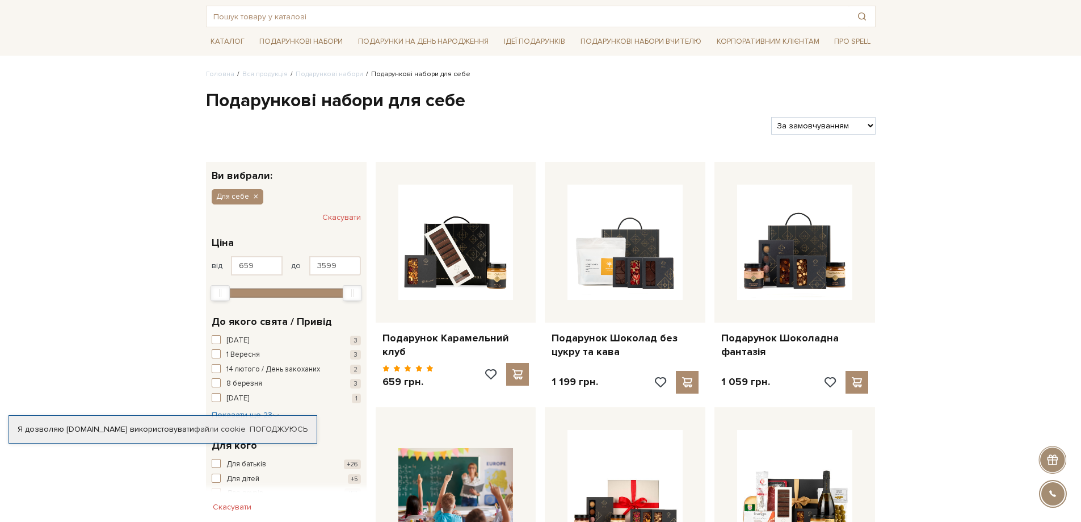
scroll to position [57, 0]
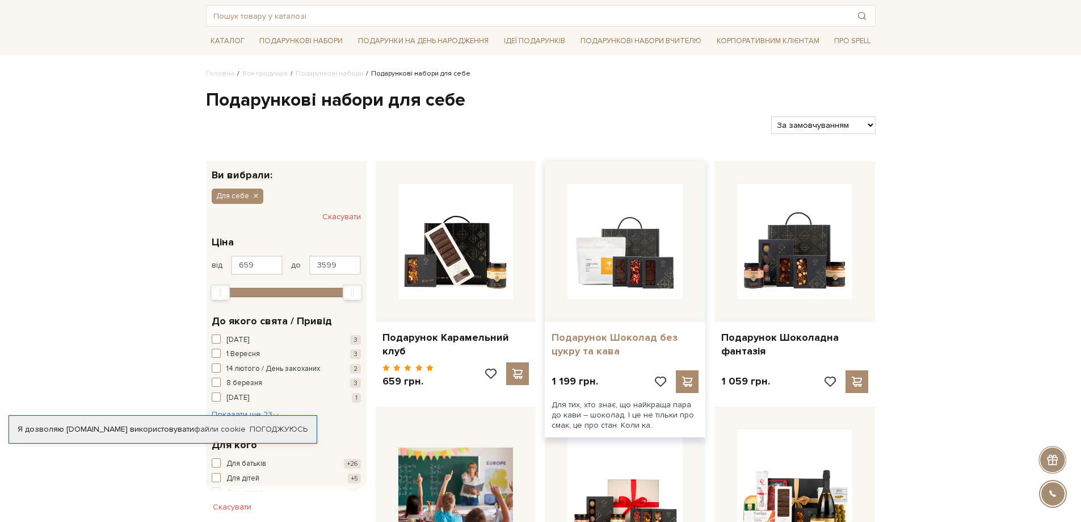
click at [591, 335] on link "Подарунок Шоколад без цукру та кава" at bounding box center [625, 344] width 147 height 27
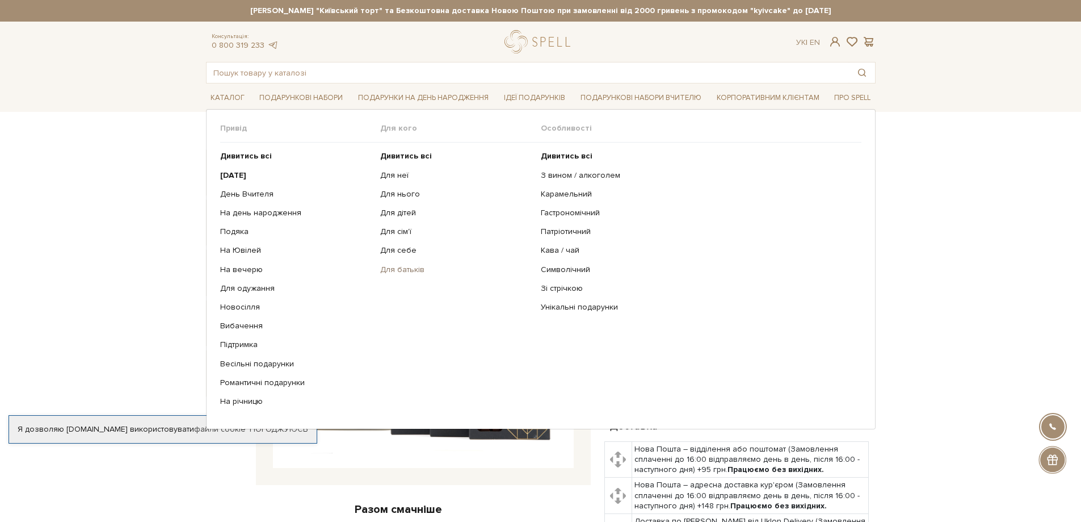
click at [405, 268] on link "Для батьків" at bounding box center [456, 269] width 152 height 10
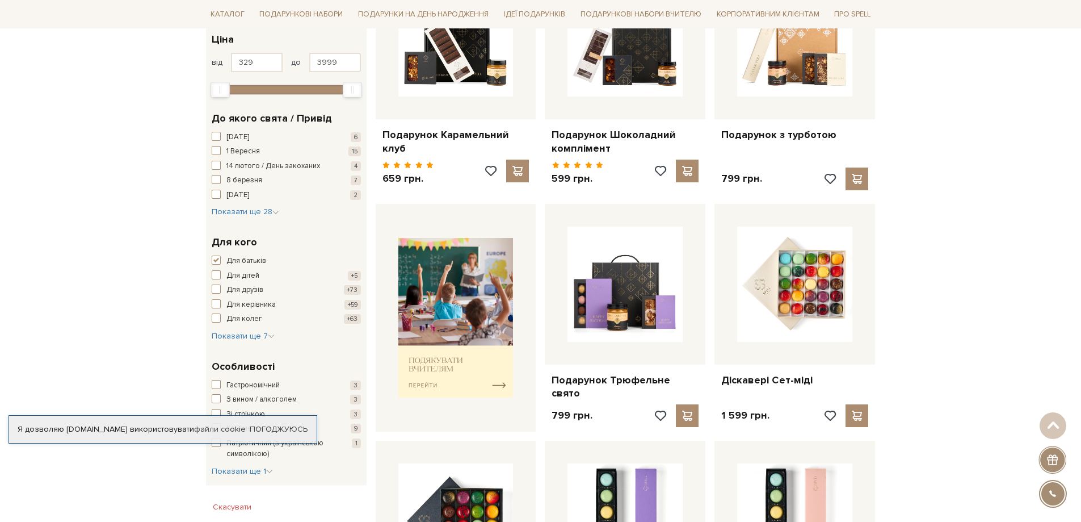
scroll to position [284, 0]
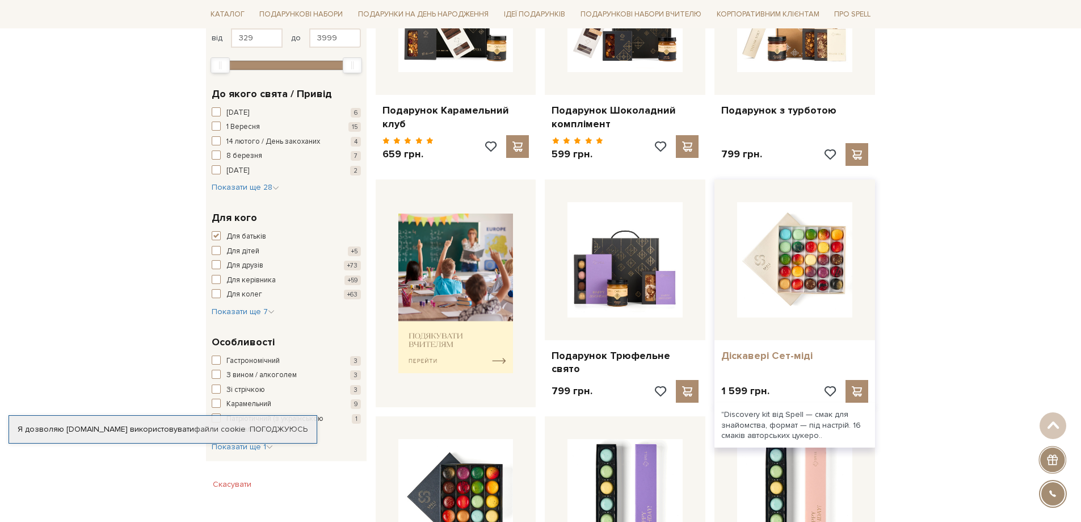
click at [792, 356] on link "Діскавері Сет-міді" at bounding box center [794, 355] width 147 height 13
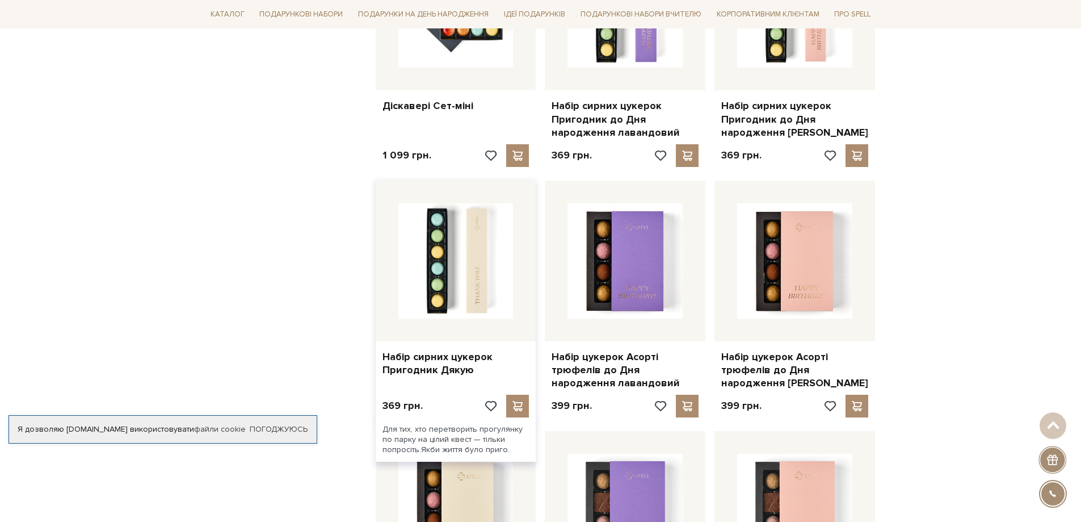
scroll to position [768, 0]
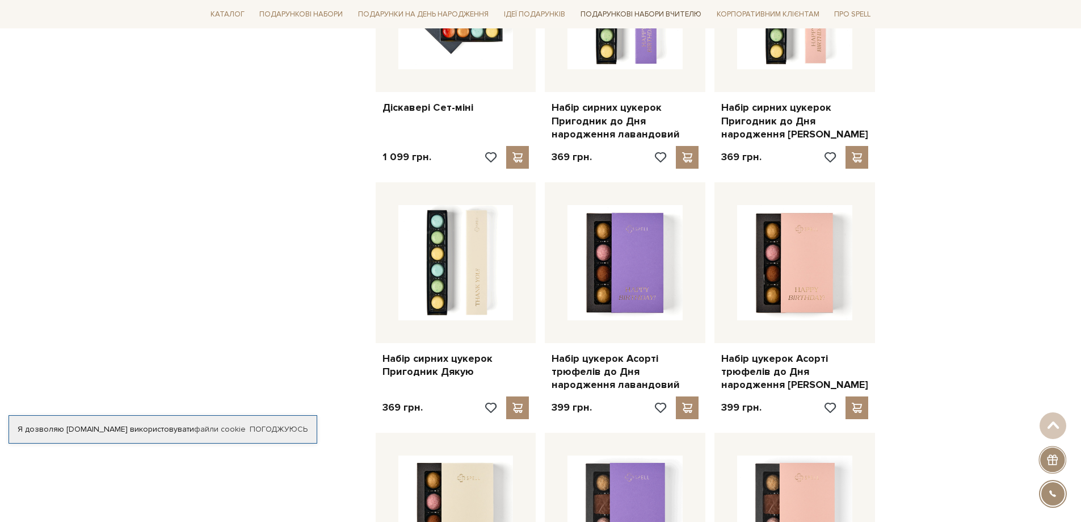
click at [646, 14] on link "Подарункові набори Вчителю" at bounding box center [641, 14] width 130 height 19
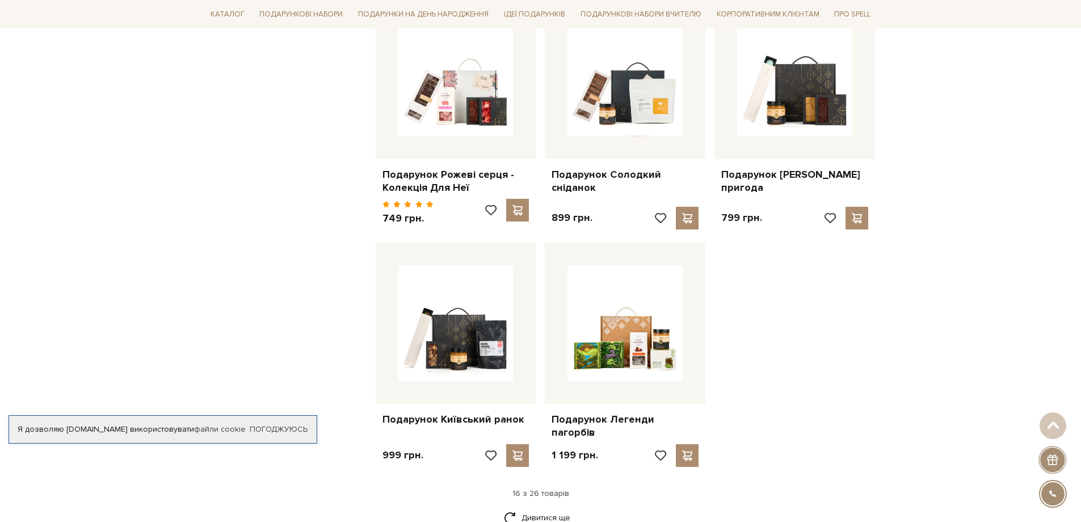
scroll to position [1192, 0]
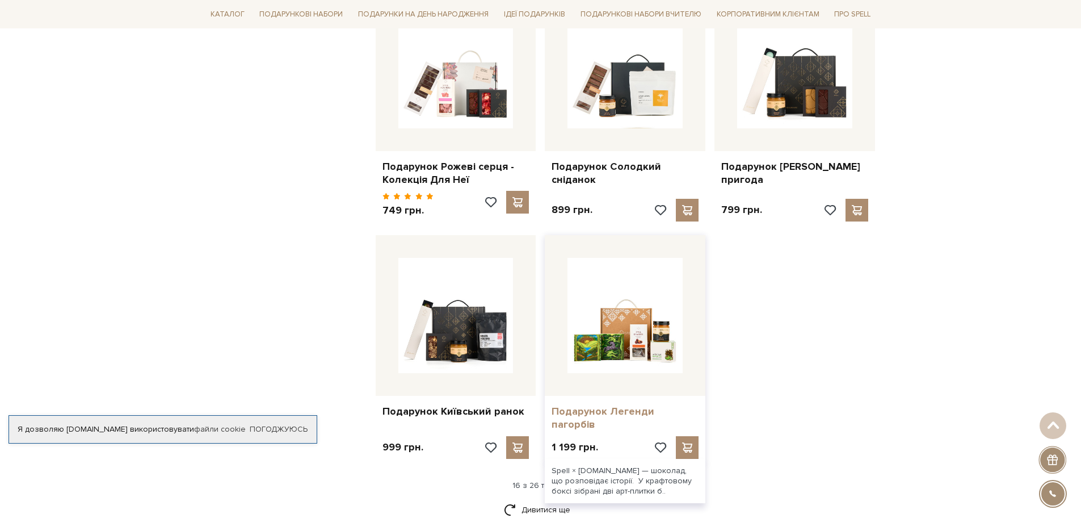
click at [653, 405] on link "Подарунок Легенди пагорбів" at bounding box center [625, 418] width 147 height 27
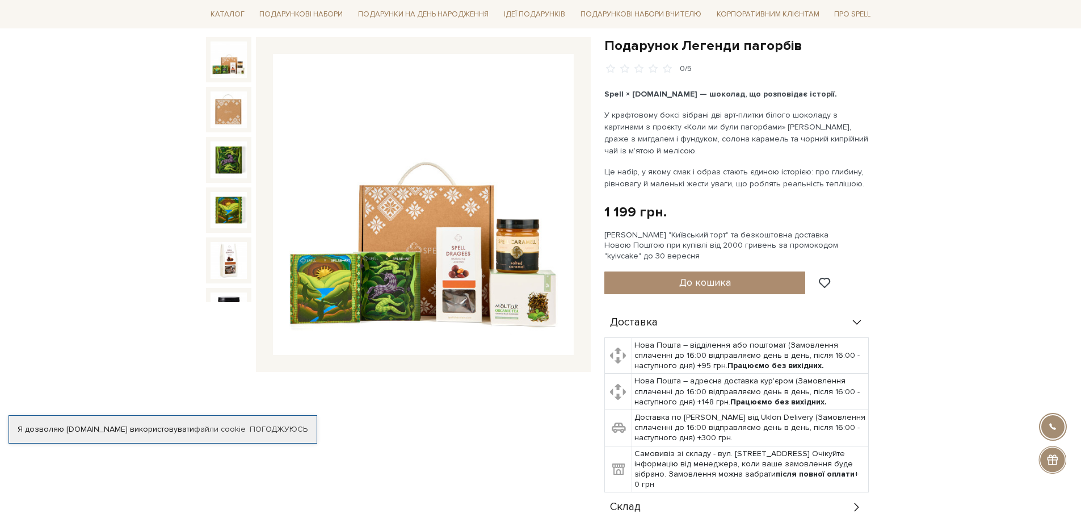
scroll to position [114, 0]
